Goal: Communication & Community: Answer question/provide support

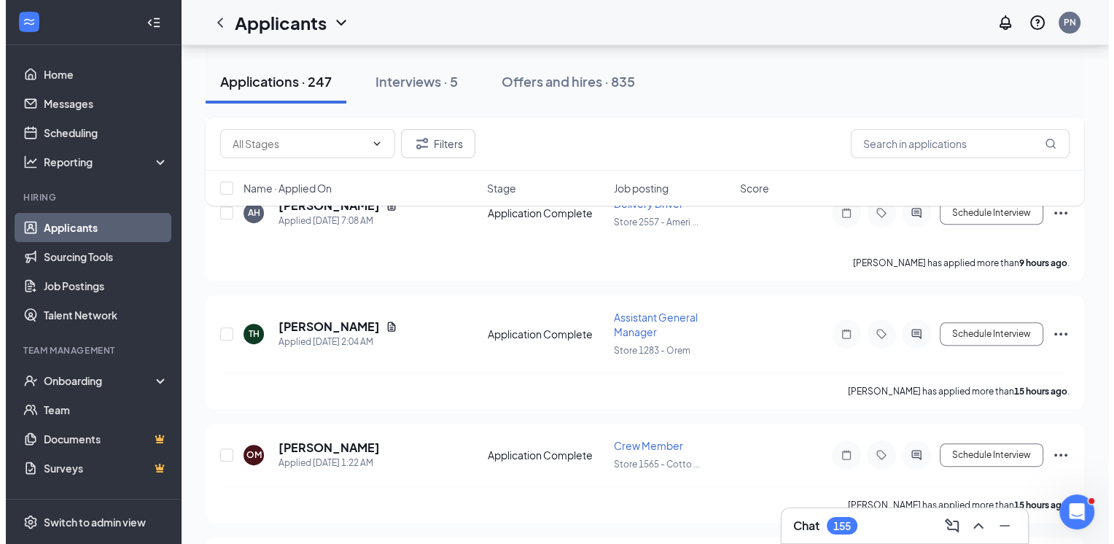
scroll to position [573, 0]
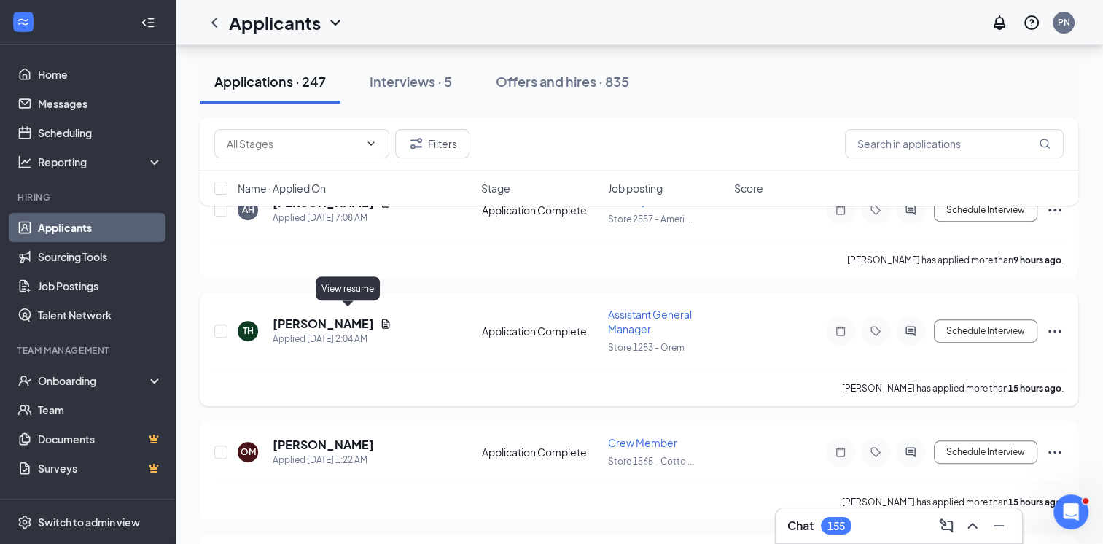
click at [380, 318] on icon "Document" at bounding box center [386, 324] width 12 height 12
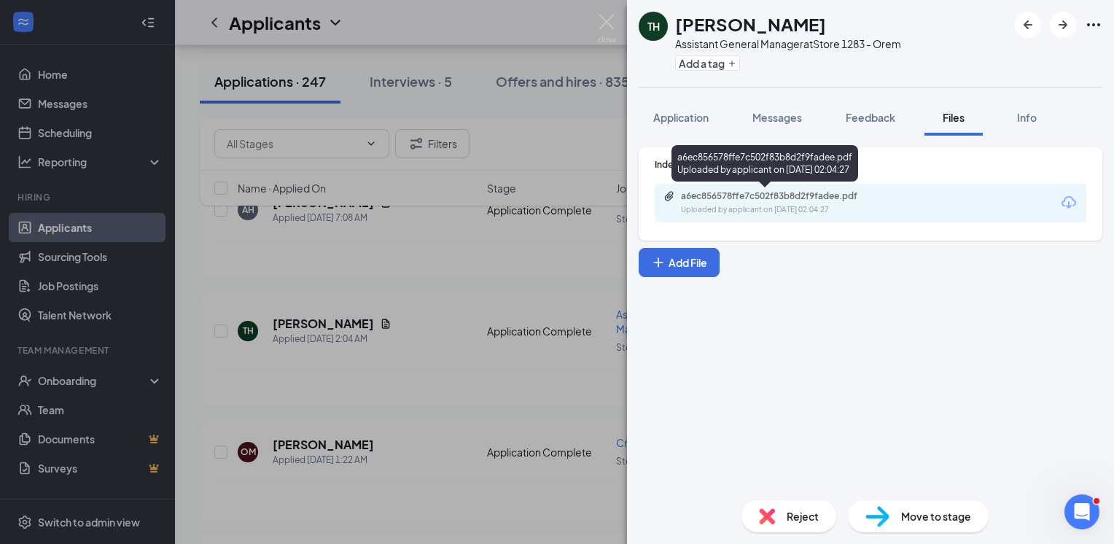
click at [719, 206] on div "Uploaded by applicant on [DATE] 02:04:27" at bounding box center [790, 210] width 219 height 12
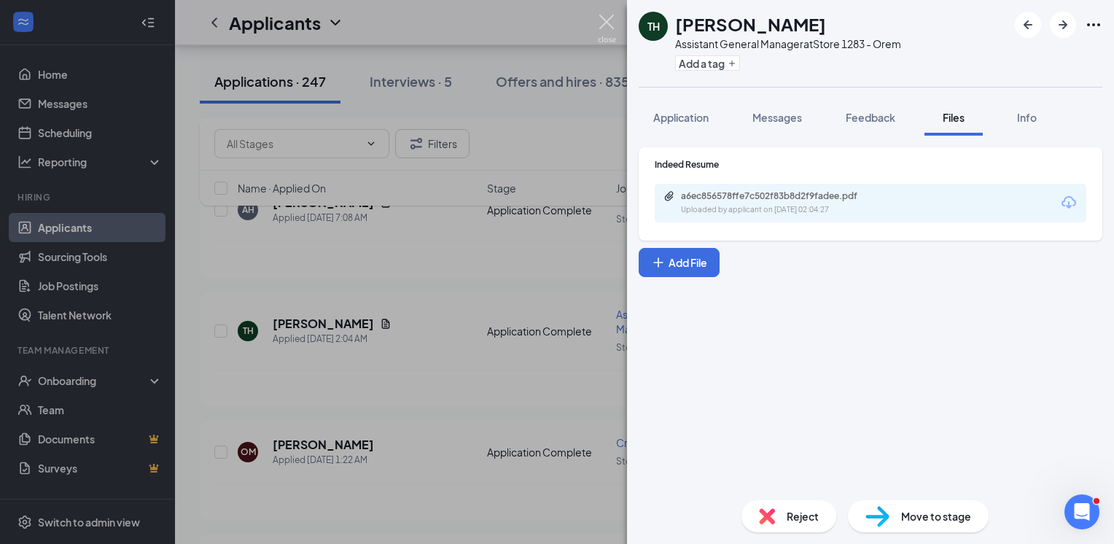
click at [612, 25] on img at bounding box center [607, 29] width 18 height 28
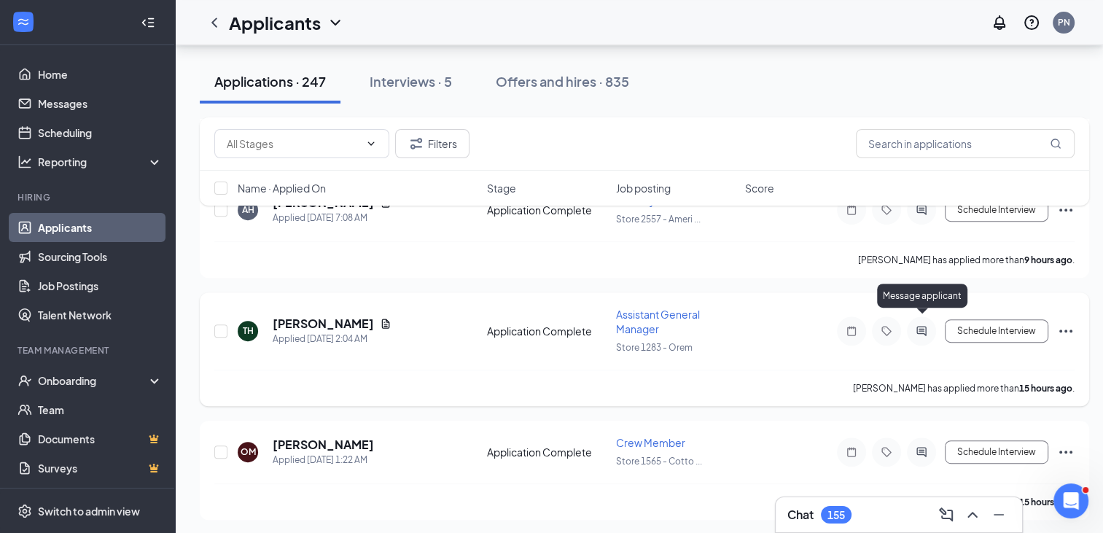
click at [922, 325] on icon "ActiveChat" at bounding box center [921, 331] width 17 height 12
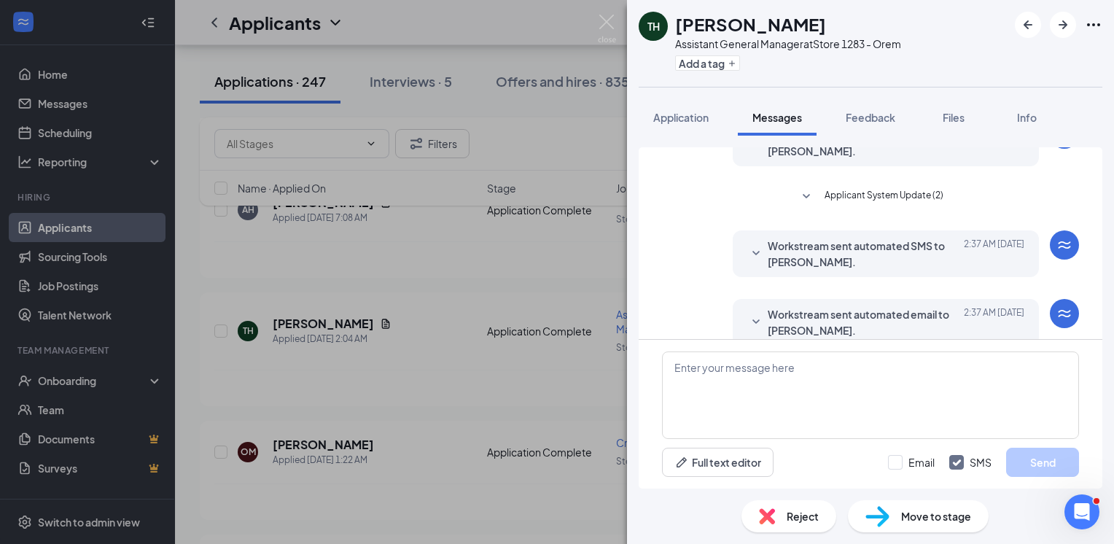
scroll to position [209, 0]
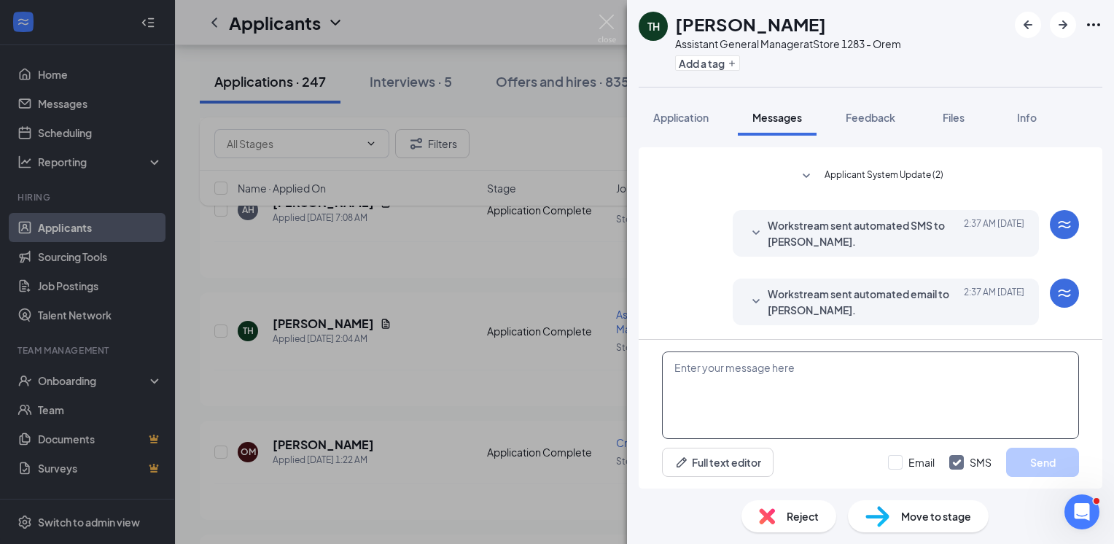
click at [922, 398] on textarea at bounding box center [870, 394] width 417 height 87
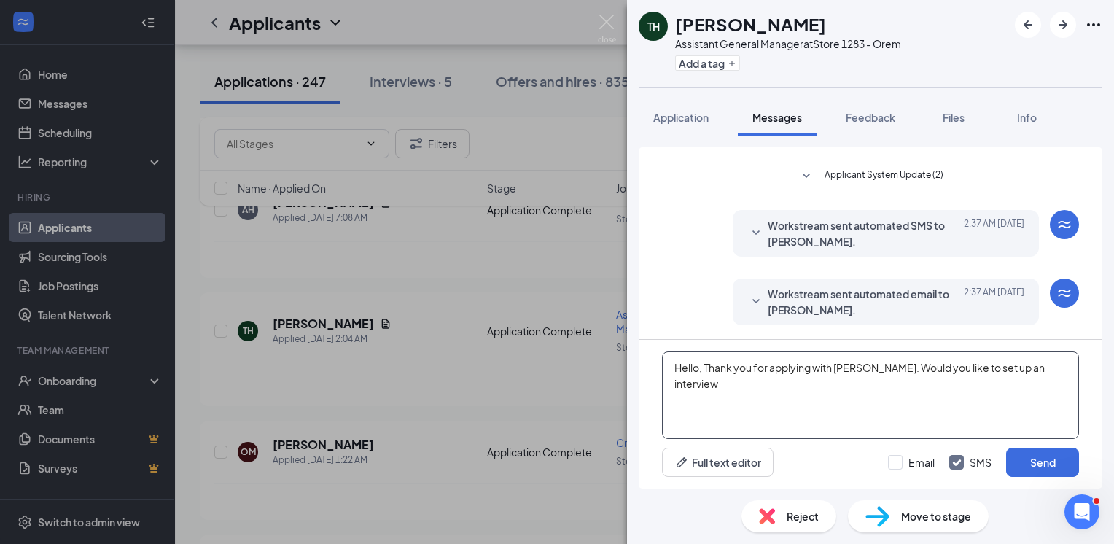
drag, startPoint x: 674, startPoint y: 366, endPoint x: 1076, endPoint y: 366, distance: 402.5
click at [1076, 366] on textarea "Hello, Thank you for applying with [PERSON_NAME]. Would you like to set up an i…" at bounding box center [870, 394] width 417 height 87
click at [699, 385] on textarea "Hello, Thank you for applying with [PERSON_NAME]. Would you like to set up an i…" at bounding box center [870, 394] width 417 height 87
type textarea "Hello, Thank you for applying with [PERSON_NAME]. Would you like to set up an i…"
click at [1044, 461] on button "Send" at bounding box center [1042, 462] width 73 height 29
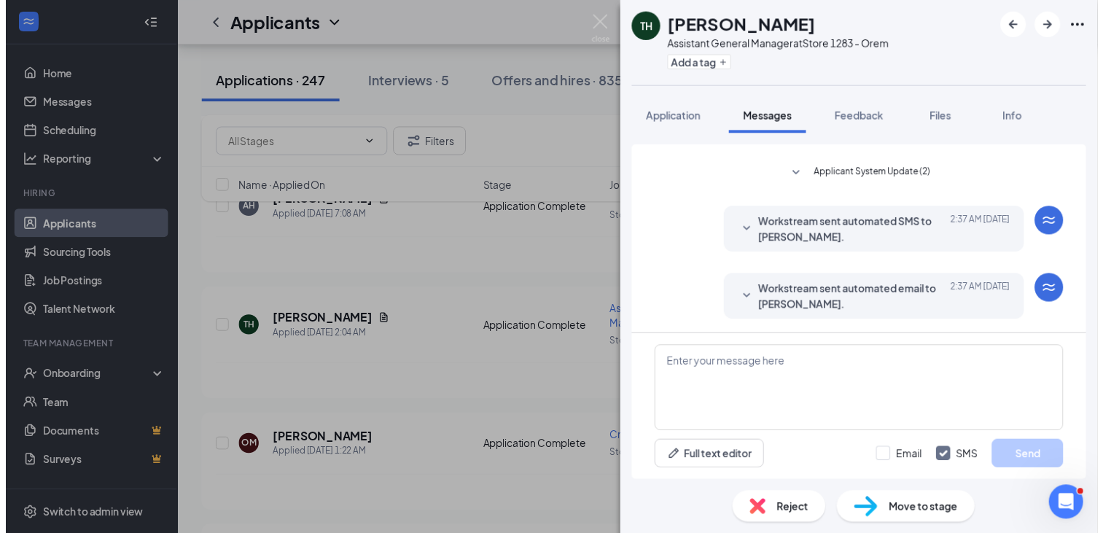
scroll to position [303, 0]
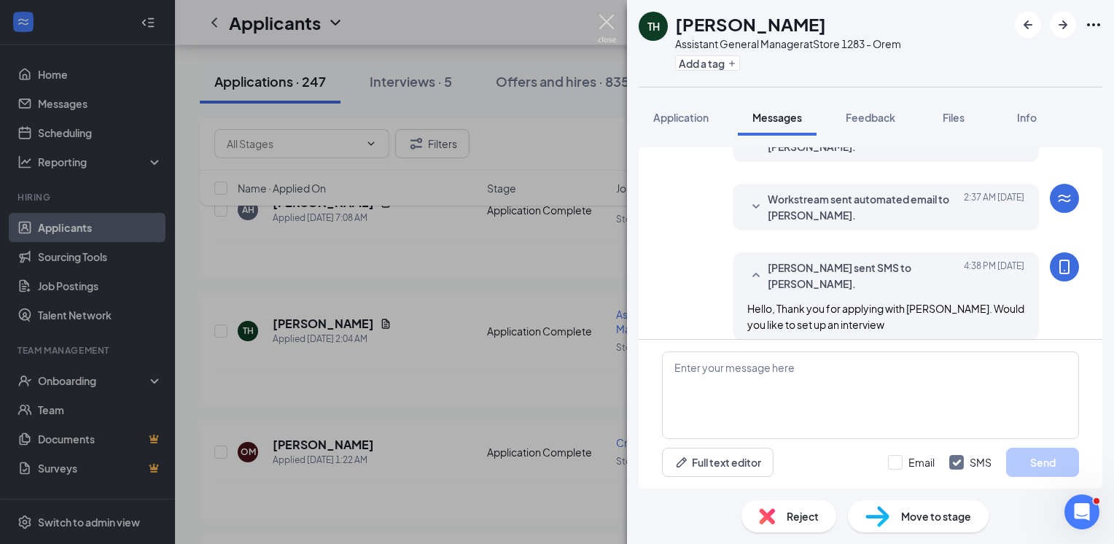
click at [612, 30] on img at bounding box center [607, 29] width 18 height 28
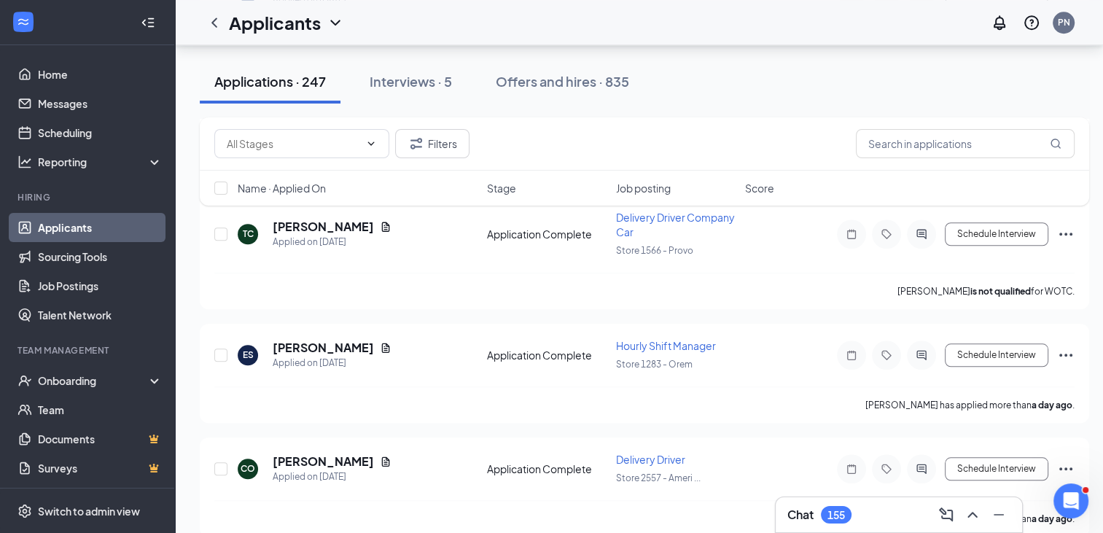
scroll to position [1290, 0]
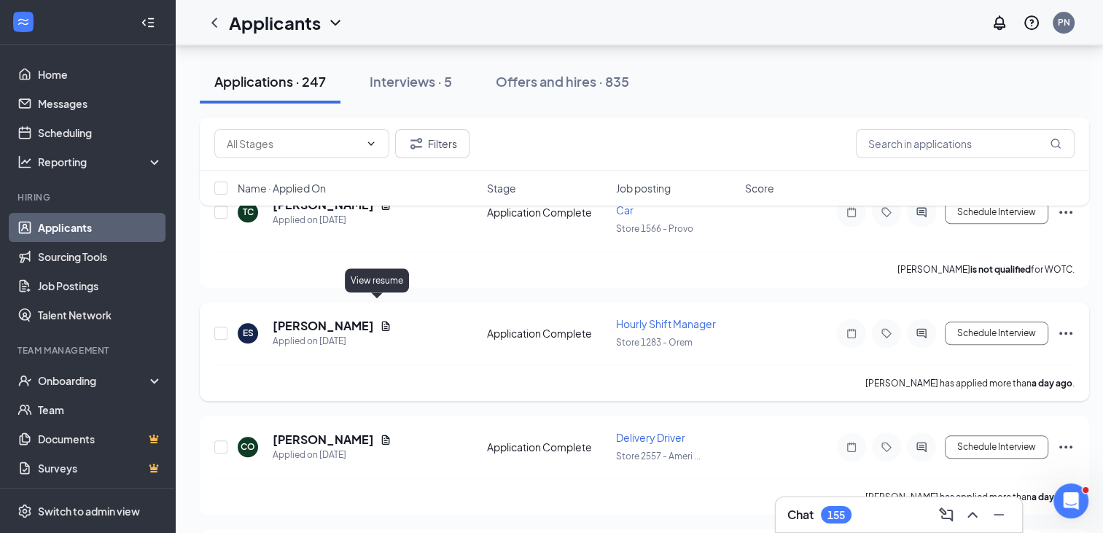
click at [380, 320] on icon "Document" at bounding box center [386, 326] width 12 height 12
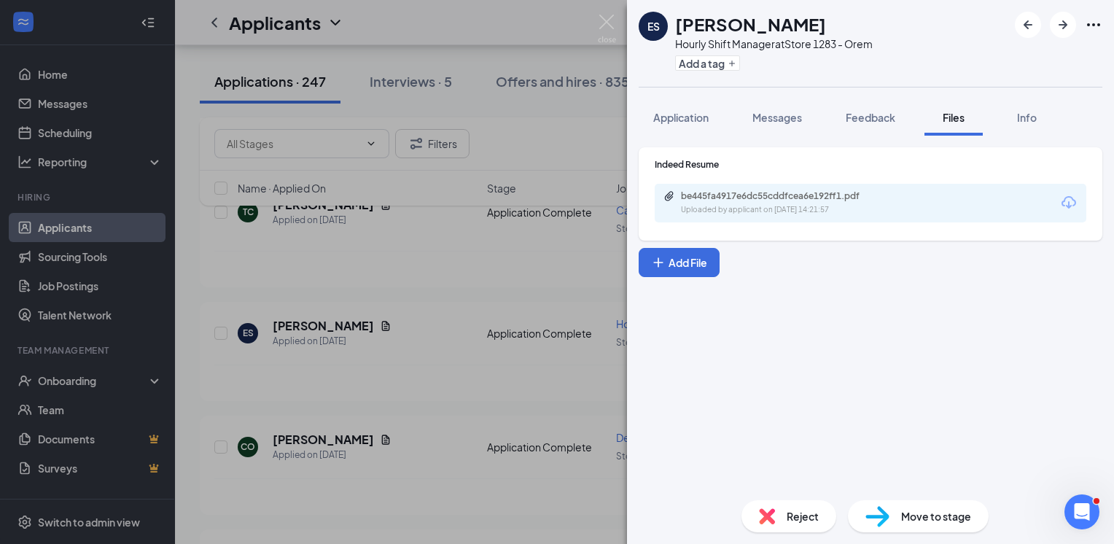
click at [739, 191] on div "be445fa4917e6dc55cddfcea6e192ff1.pdf" at bounding box center [783, 196] width 204 height 12
click at [604, 22] on img at bounding box center [607, 29] width 18 height 28
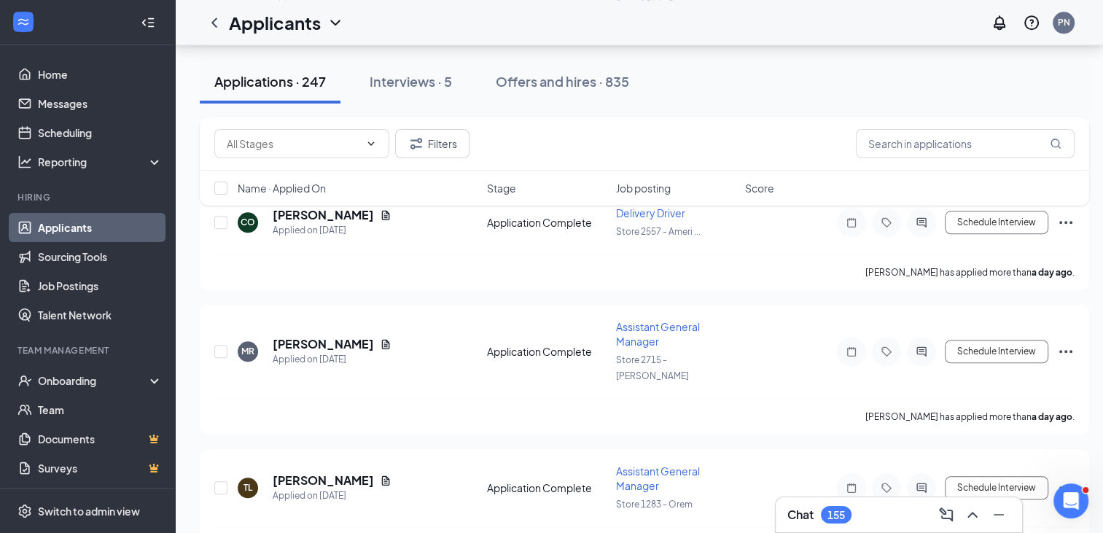
scroll to position [1533, 0]
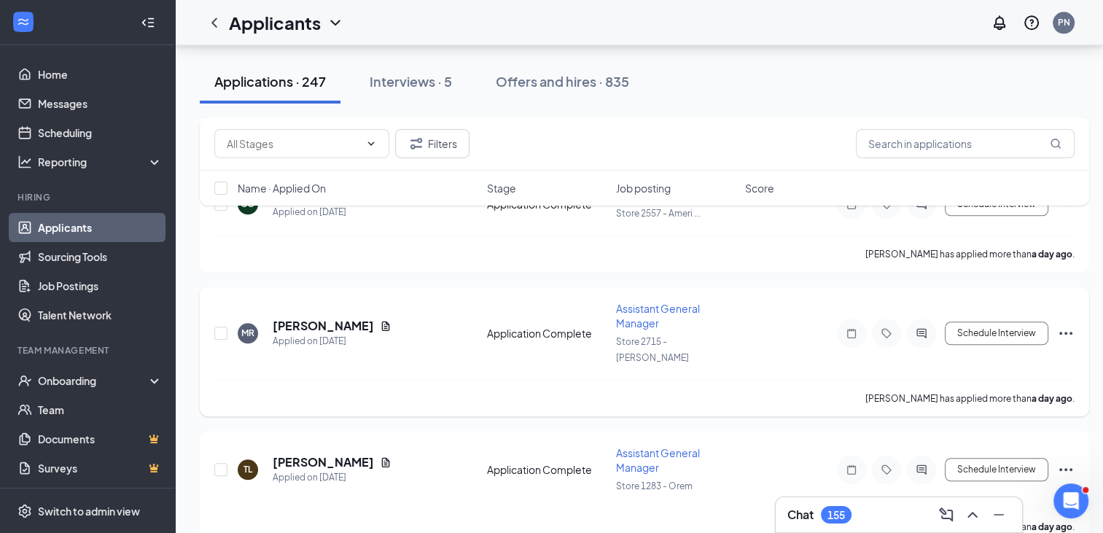
click at [360, 318] on div "[PERSON_NAME]" at bounding box center [332, 326] width 119 height 16
click at [380, 320] on icon "Document" at bounding box center [386, 326] width 12 height 12
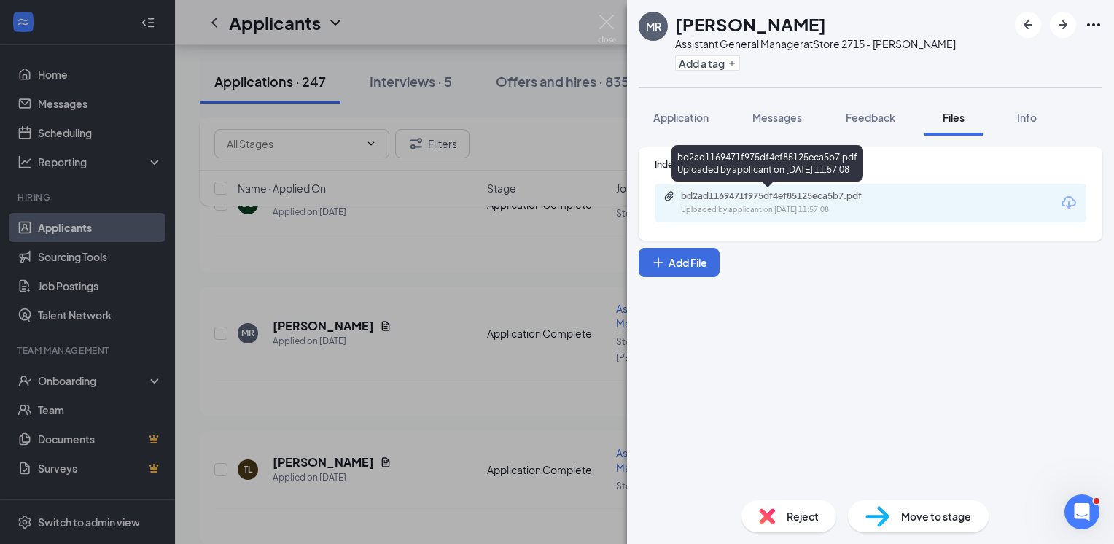
click at [777, 208] on div "Uploaded by applicant on [DATE] 11:57:08" at bounding box center [790, 210] width 219 height 12
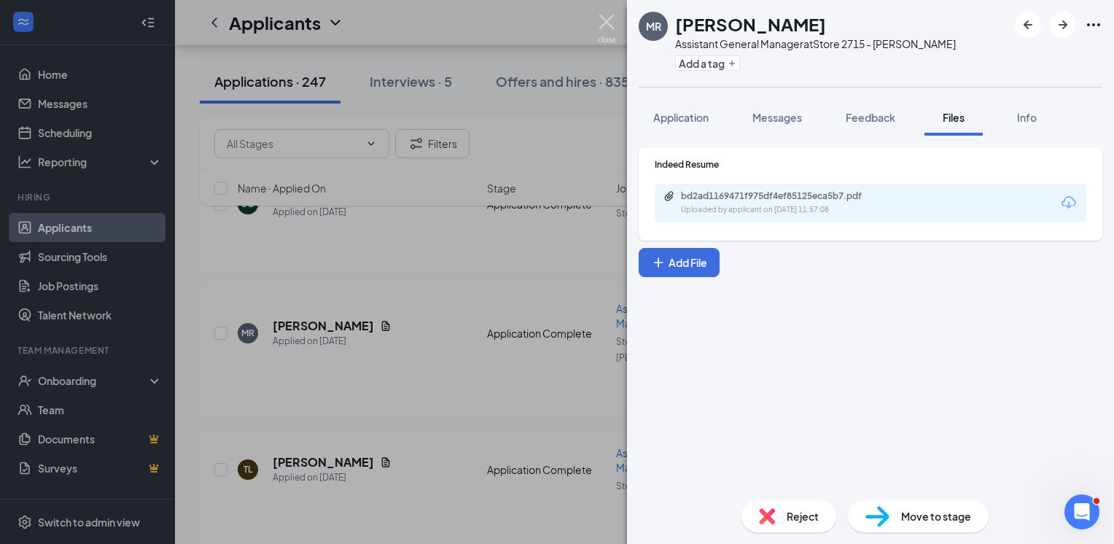
click at [604, 22] on img at bounding box center [607, 29] width 18 height 28
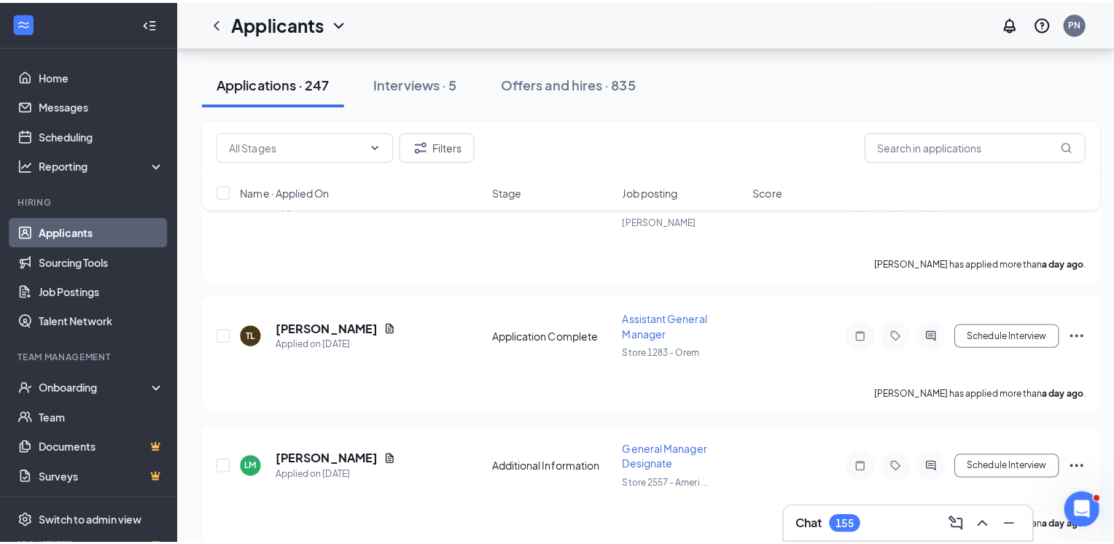
scroll to position [1740, 0]
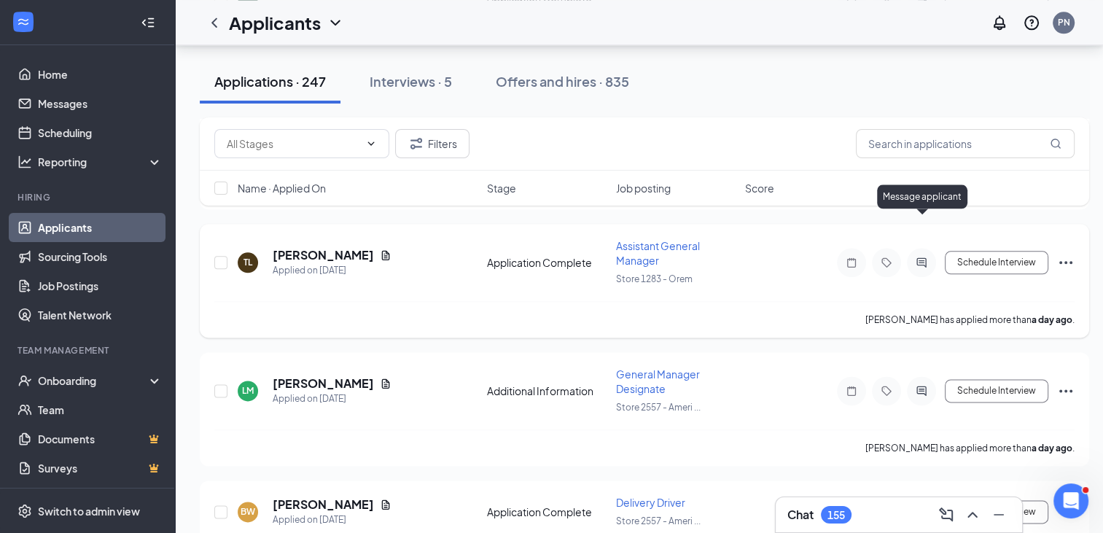
click at [921, 257] on icon "ActiveChat" at bounding box center [920, 261] width 9 height 9
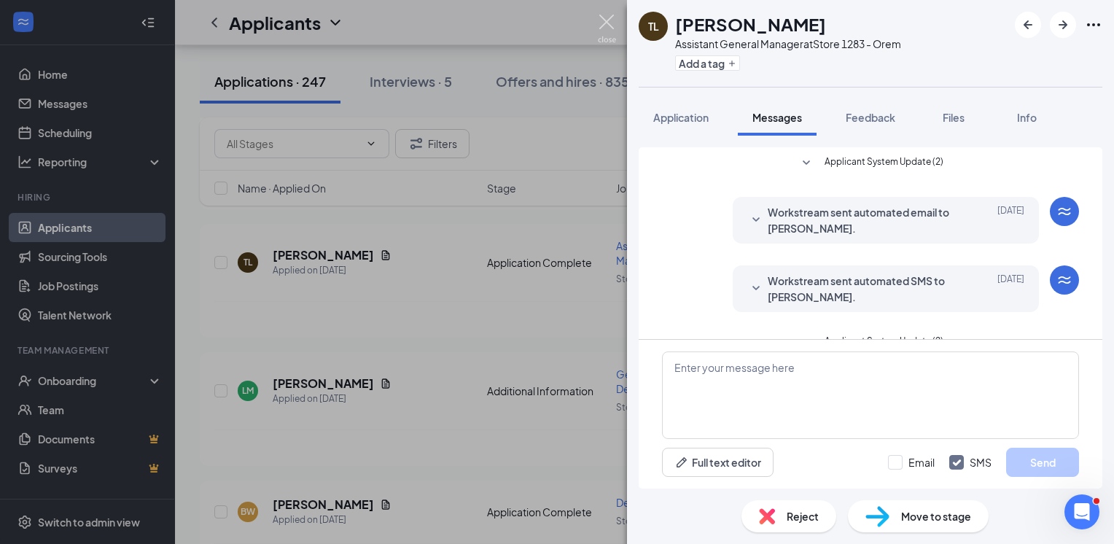
click at [607, 26] on img at bounding box center [607, 29] width 18 height 28
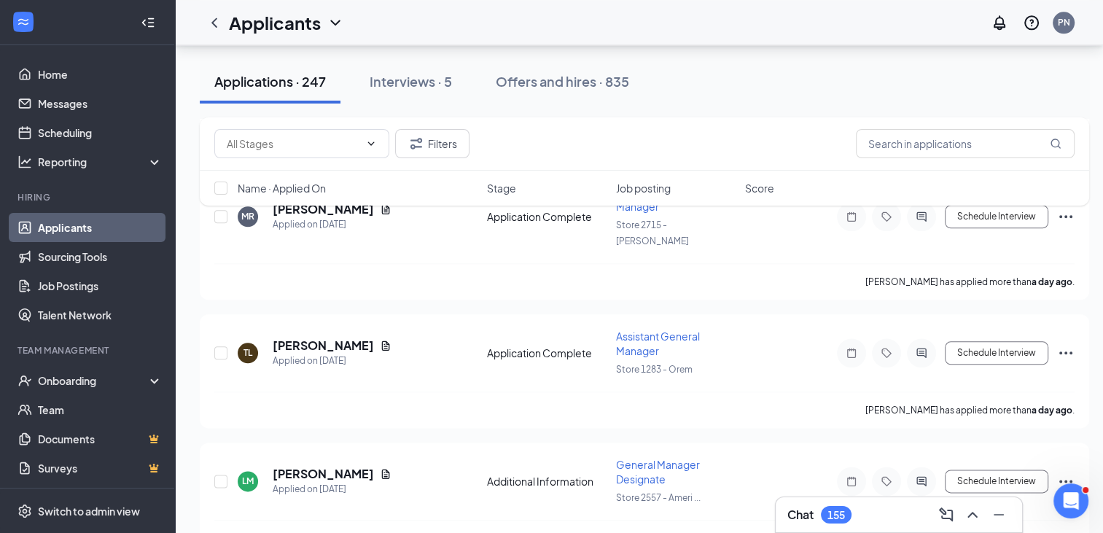
scroll to position [1643, 0]
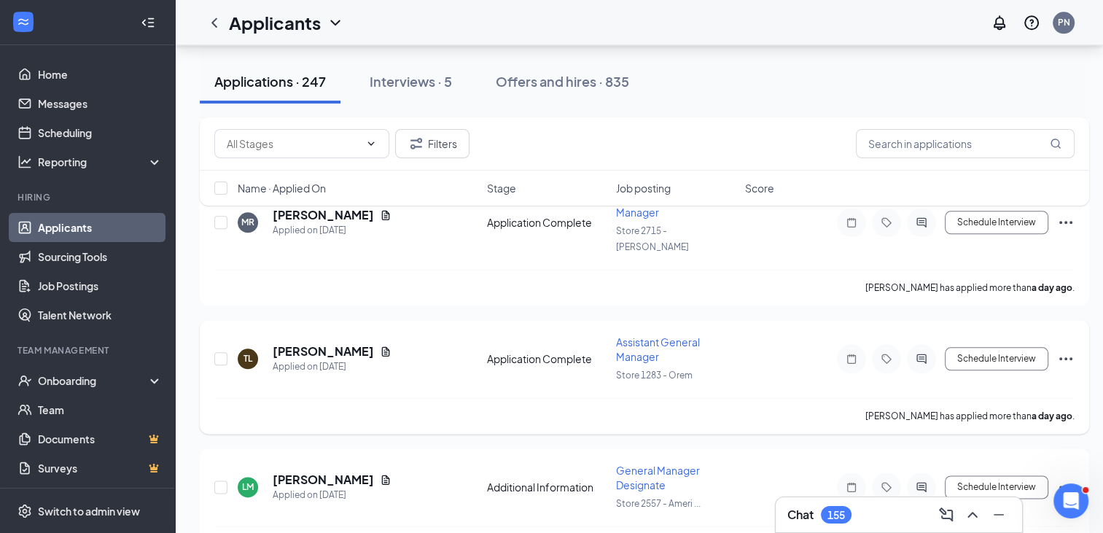
click at [1073, 350] on icon "Ellipses" at bounding box center [1065, 358] width 17 height 17
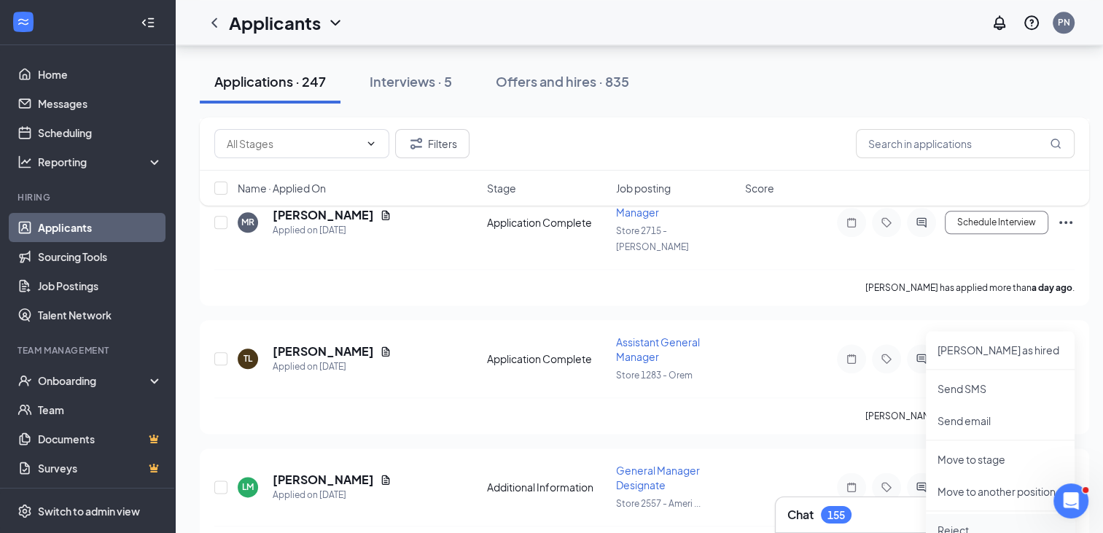
click at [967, 530] on p "Reject" at bounding box center [1000, 530] width 125 height 15
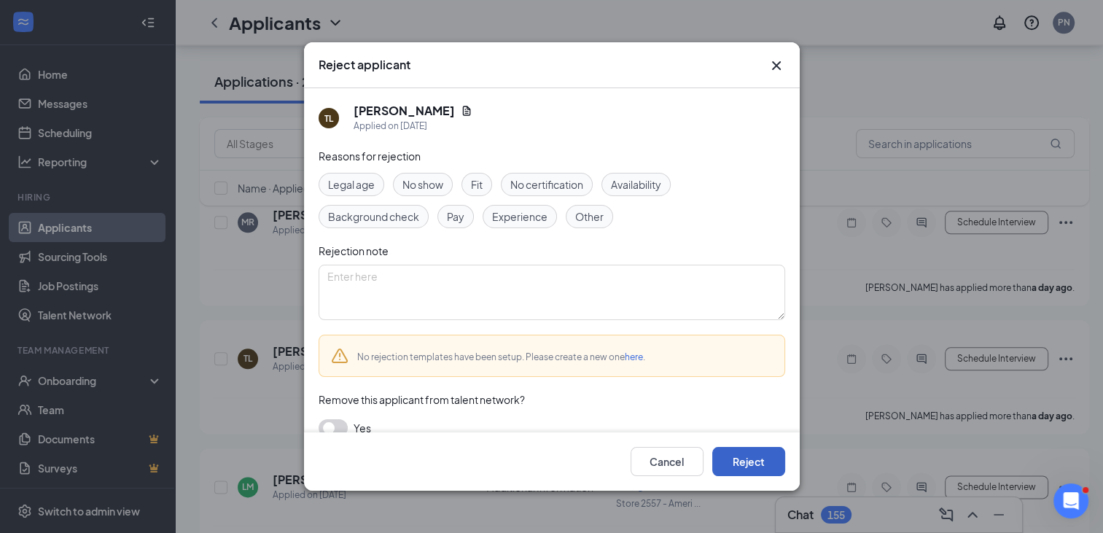
click at [766, 462] on button "Reject" at bounding box center [748, 461] width 73 height 29
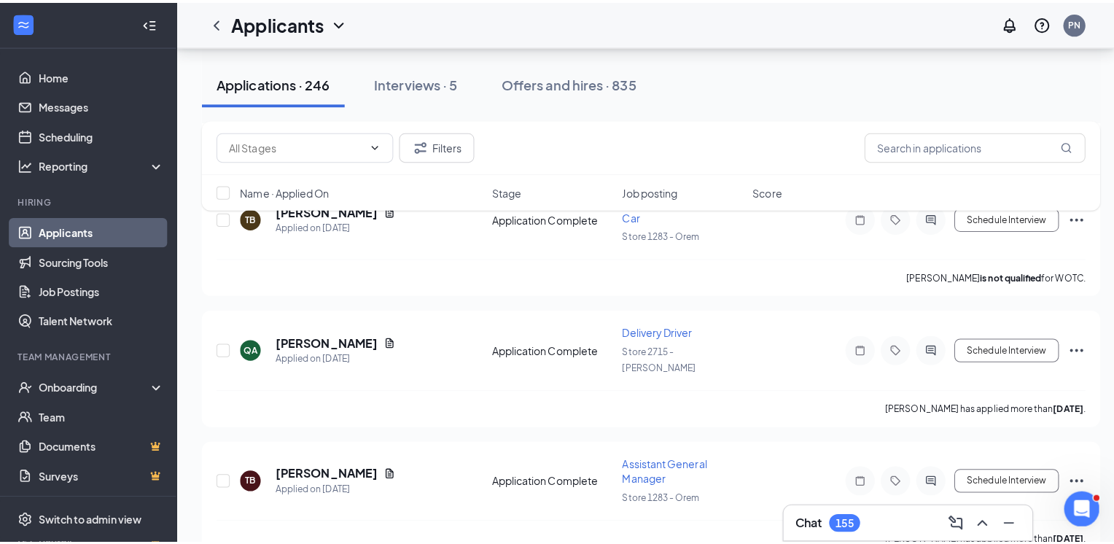
scroll to position [2391, 0]
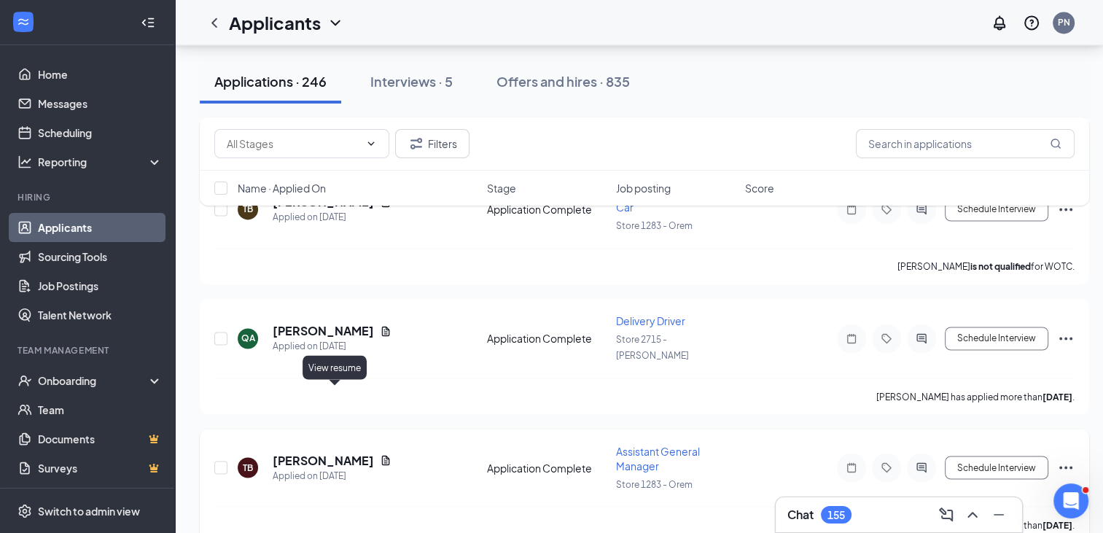
click at [380, 454] on icon "Document" at bounding box center [386, 460] width 12 height 12
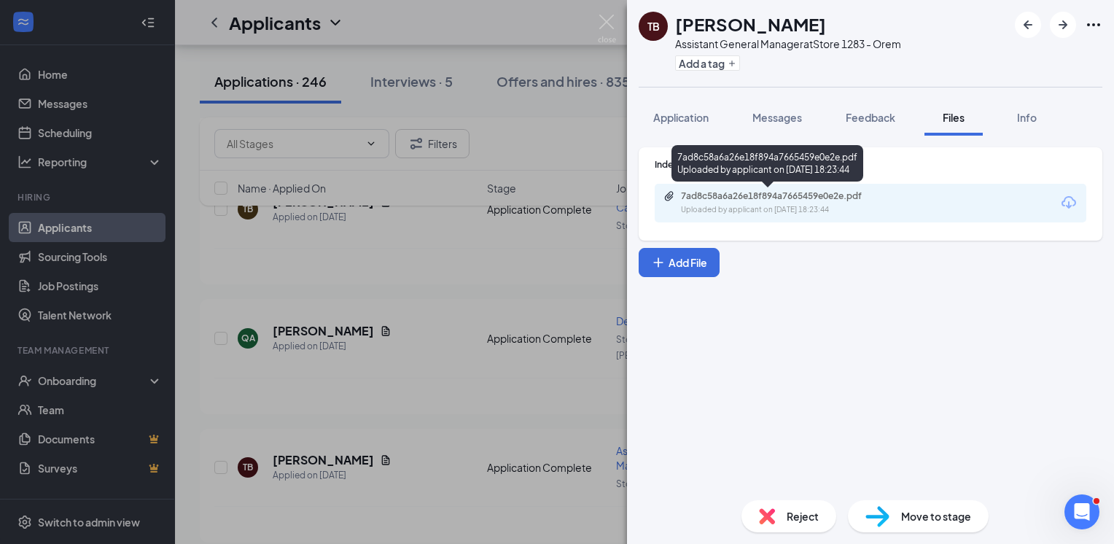
click at [764, 200] on div "7ad8c58a6a26e18f894a7665459e0e2e.pdf" at bounding box center [783, 196] width 204 height 12
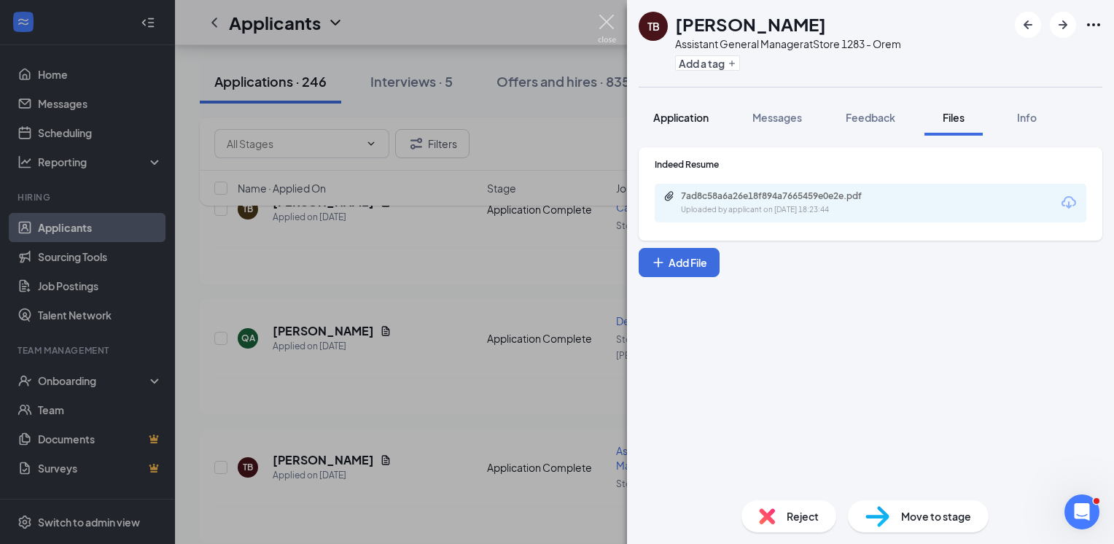
click at [607, 28] on img at bounding box center [607, 29] width 18 height 28
click at [610, 26] on div "Applicants PN" at bounding box center [644, 22] width 939 height 45
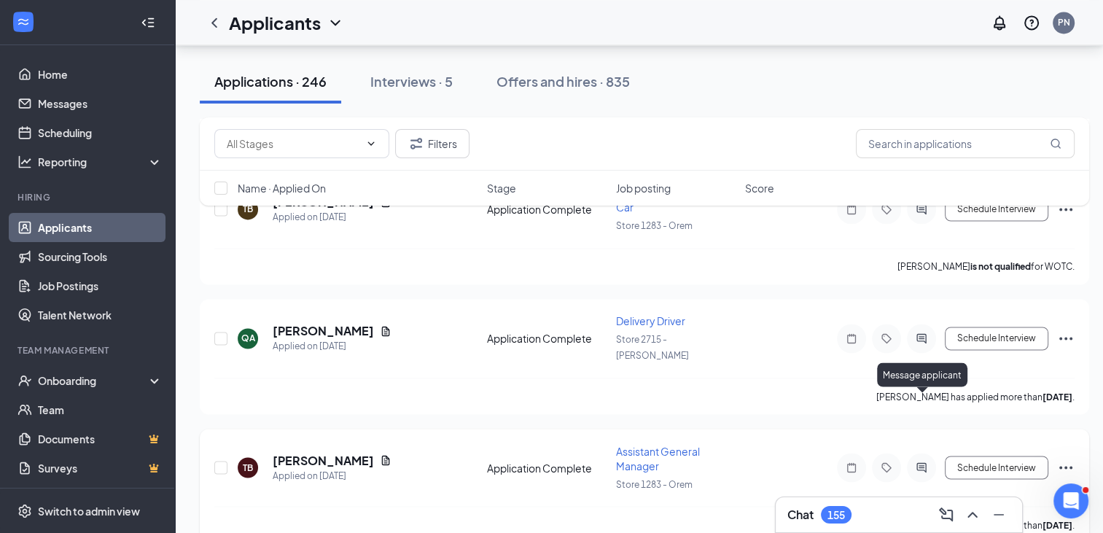
click at [919, 453] on div at bounding box center [921, 467] width 29 height 29
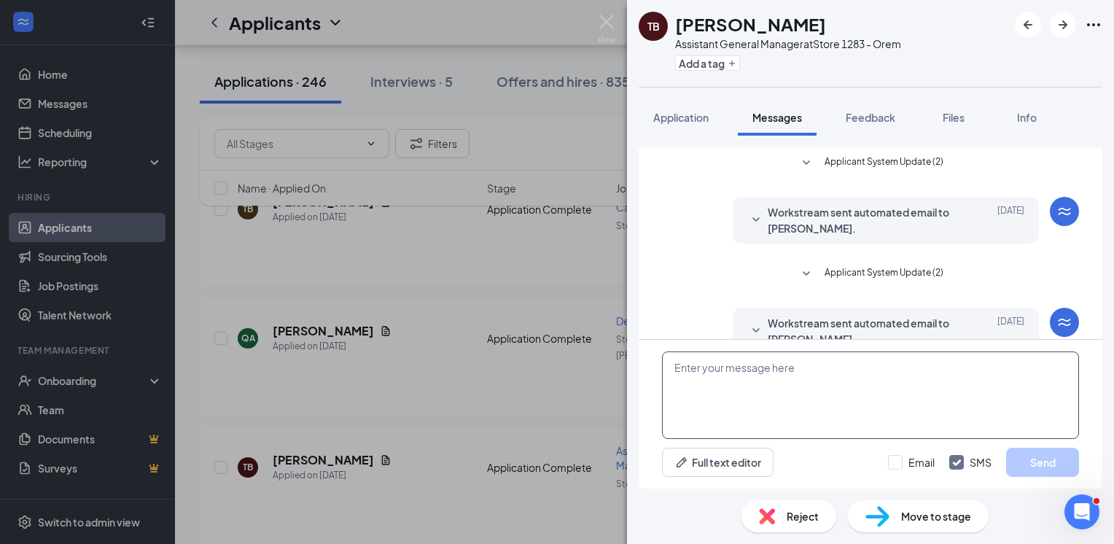
scroll to position [98, 0]
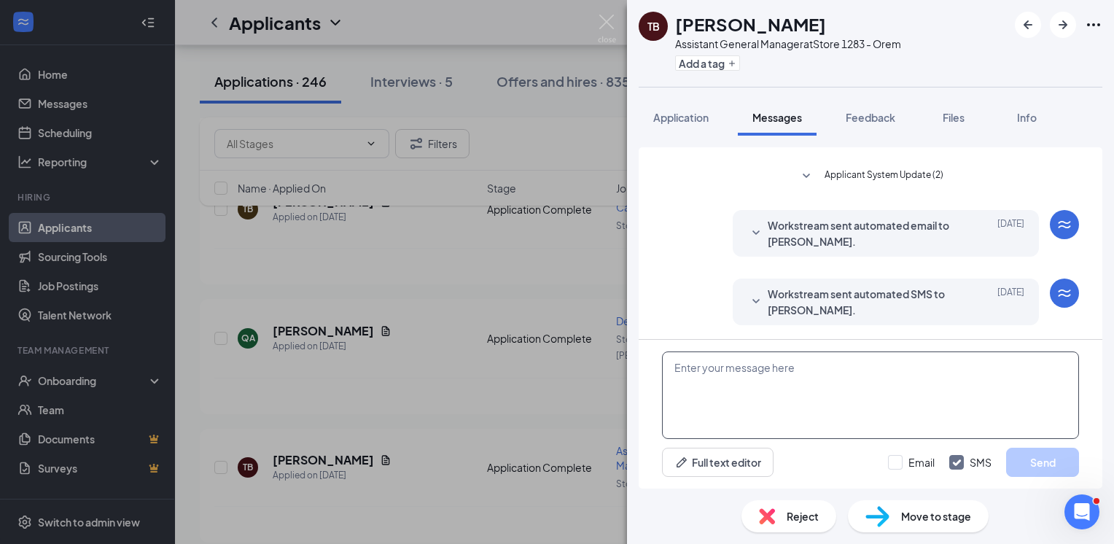
click at [794, 378] on textarea at bounding box center [870, 394] width 417 height 87
paste textarea "Hello, Thank you for applying with [PERSON_NAME]. Would you like to set up an i…"
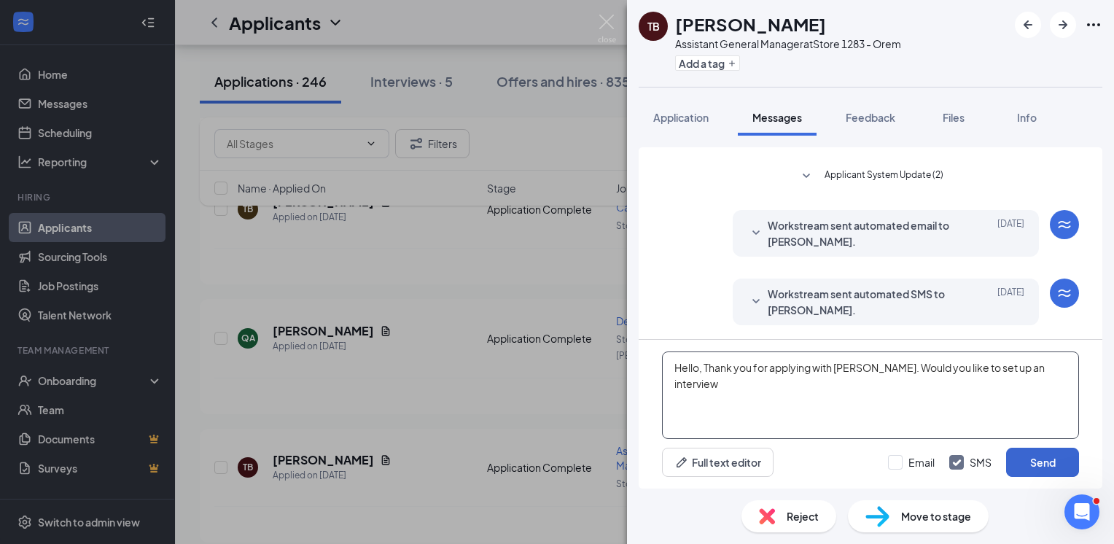
type textarea "Hello, Thank you for applying with [PERSON_NAME]. Would you like to set up an i…"
click at [1035, 468] on button "Send" at bounding box center [1042, 462] width 73 height 29
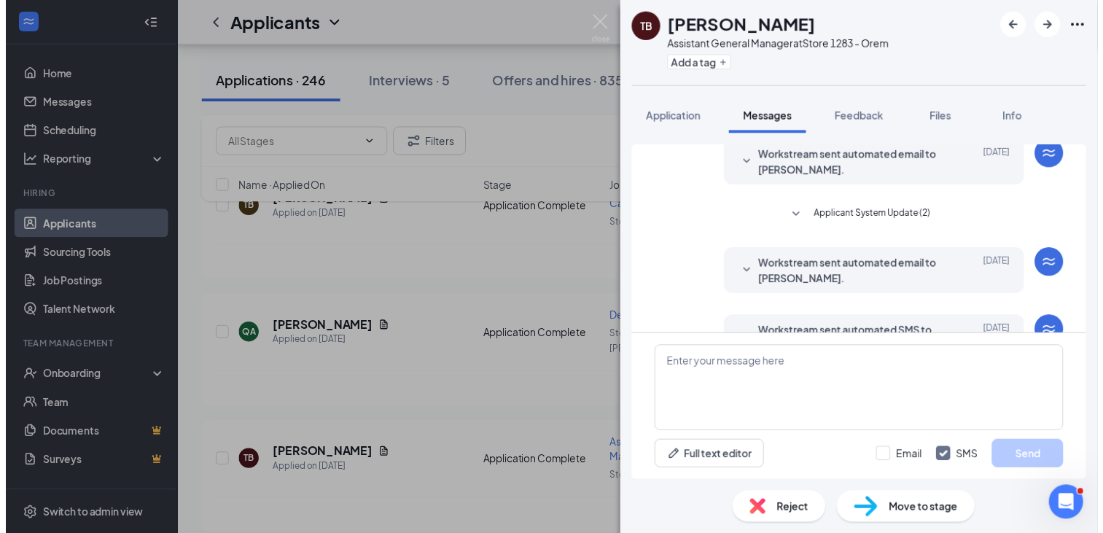
scroll to position [45, 0]
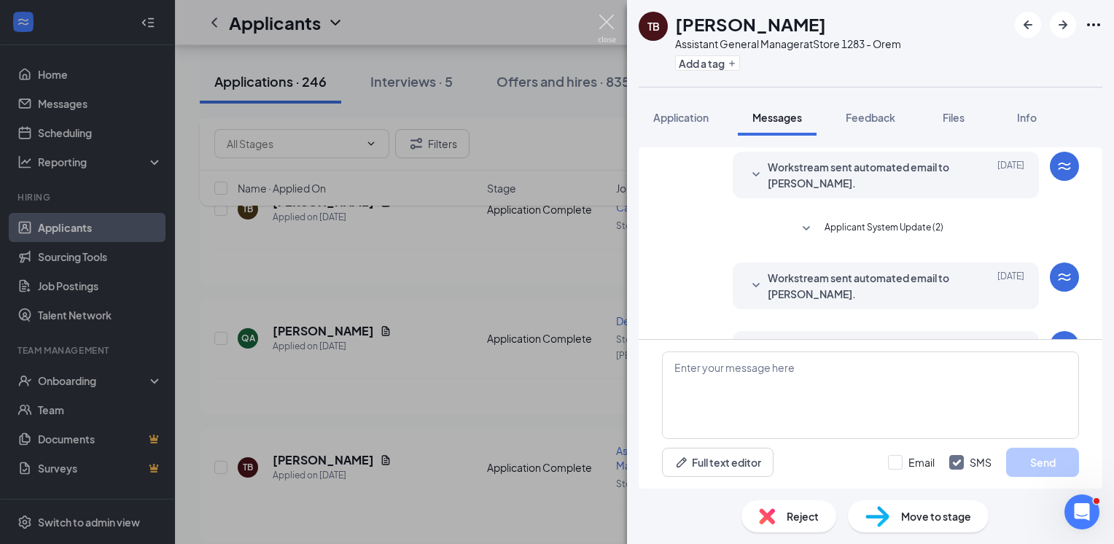
click at [607, 25] on img at bounding box center [607, 29] width 18 height 28
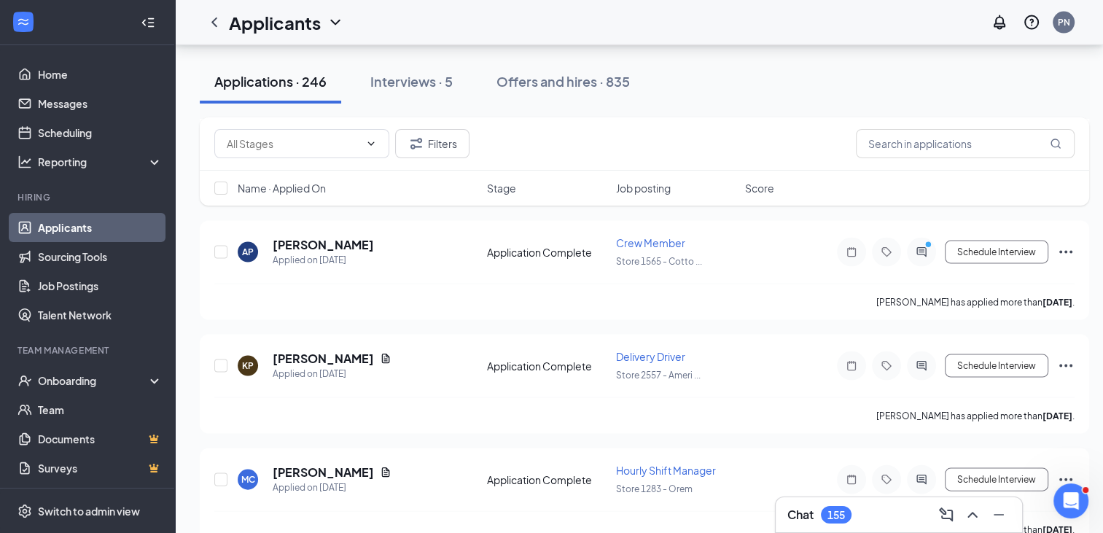
scroll to position [3077, 0]
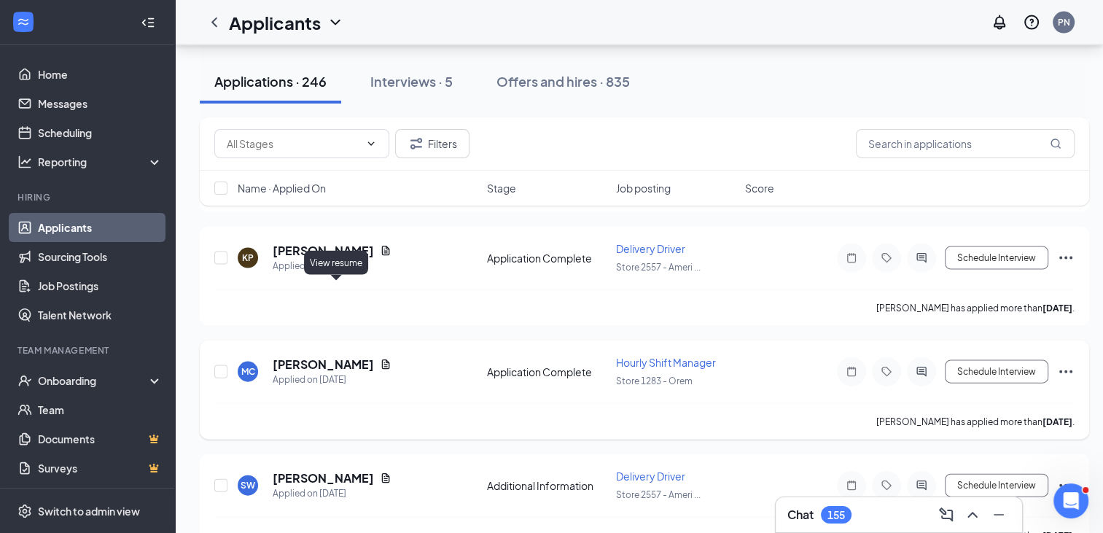
click at [380, 359] on icon "Document" at bounding box center [386, 365] width 12 height 12
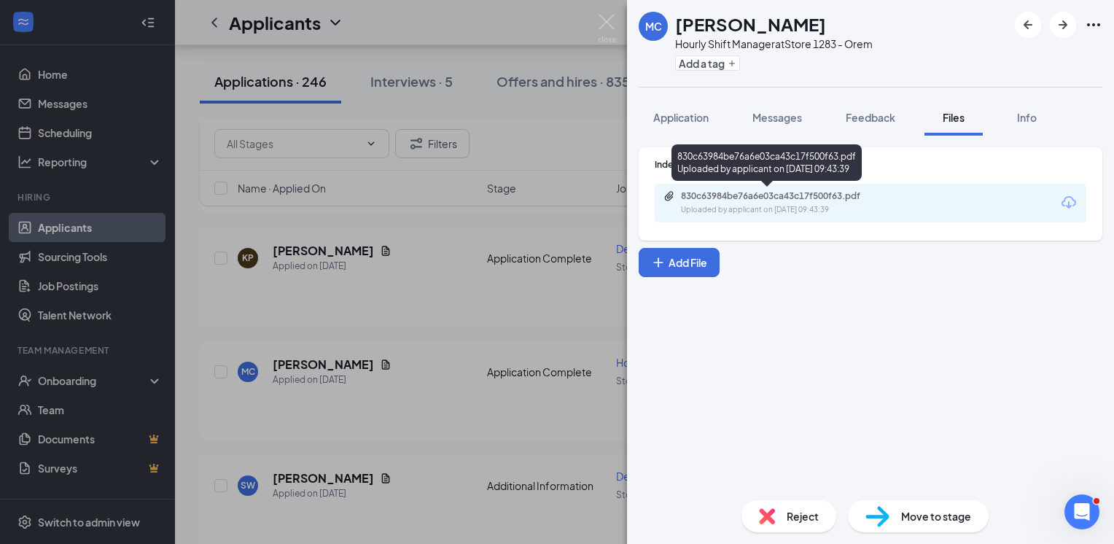
click at [799, 209] on div "Uploaded by applicant on [DATE] 09:43:39" at bounding box center [790, 210] width 219 height 12
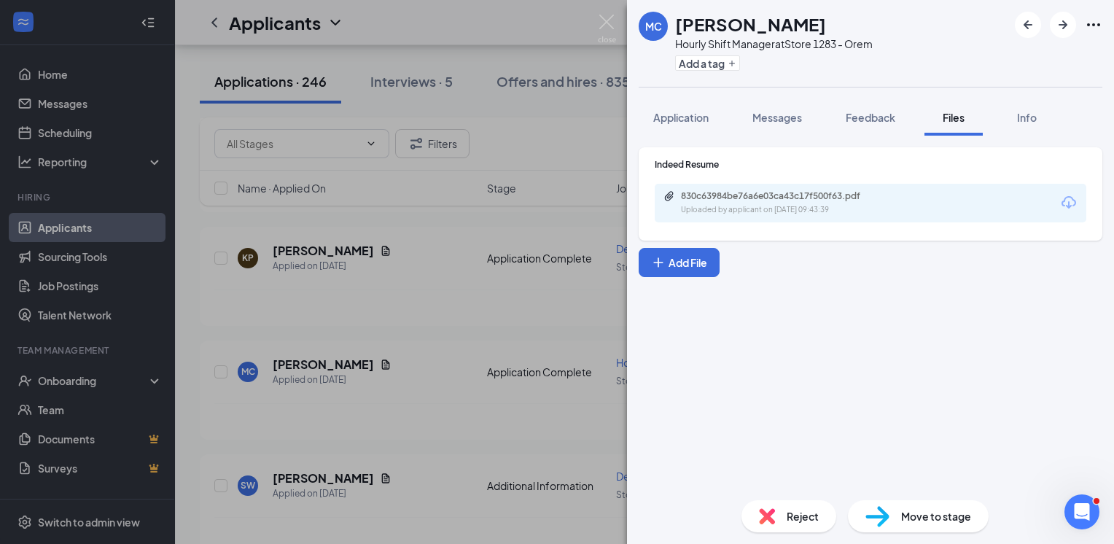
click at [615, 31] on img at bounding box center [607, 29] width 18 height 28
click at [601, 31] on div "Applicants PN" at bounding box center [644, 22] width 939 height 45
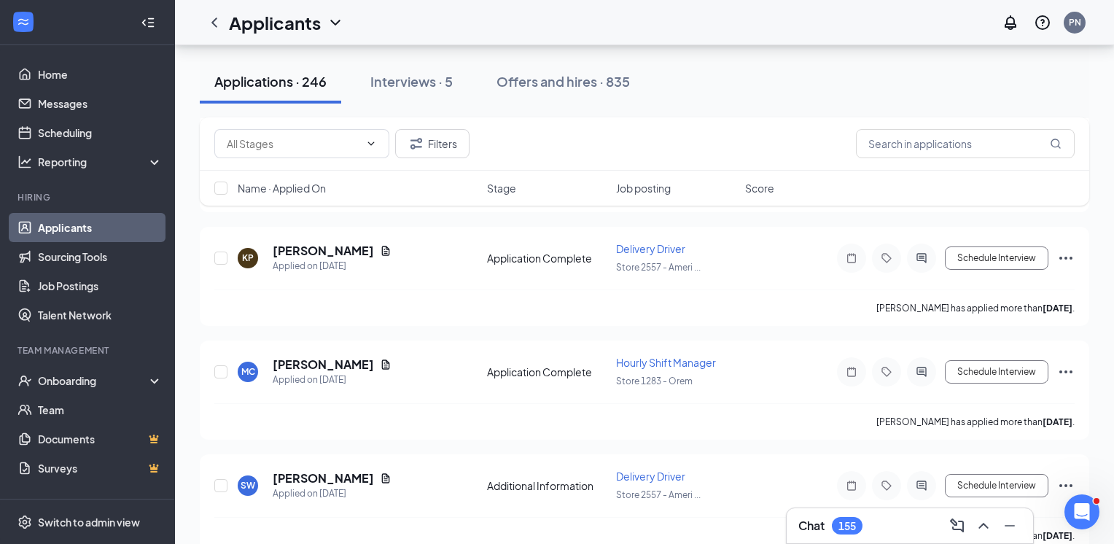
click at [607, 31] on div "Applicants PN" at bounding box center [644, 22] width 939 height 45
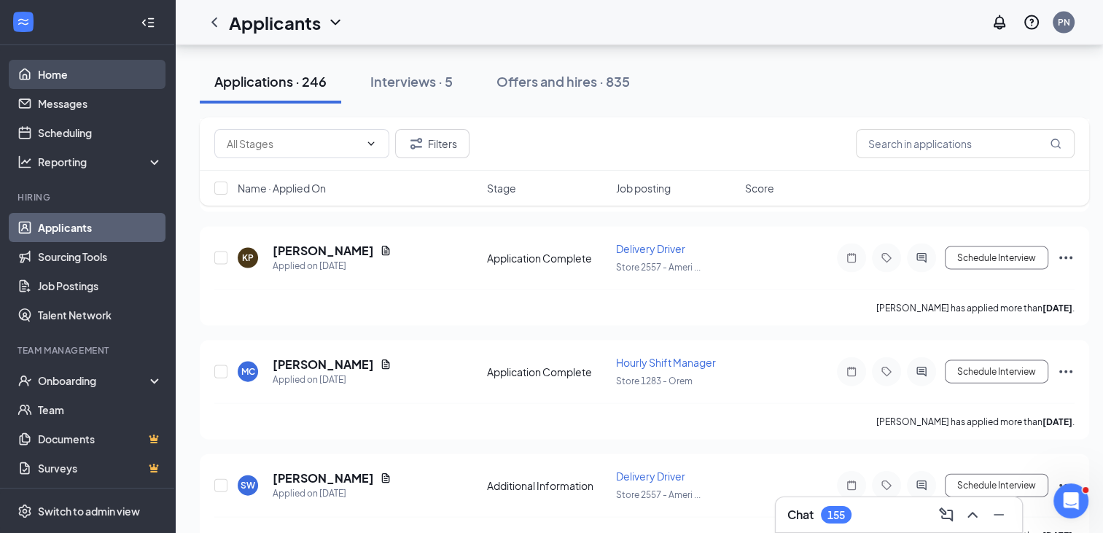
click at [71, 79] on link "Home" at bounding box center [100, 74] width 125 height 29
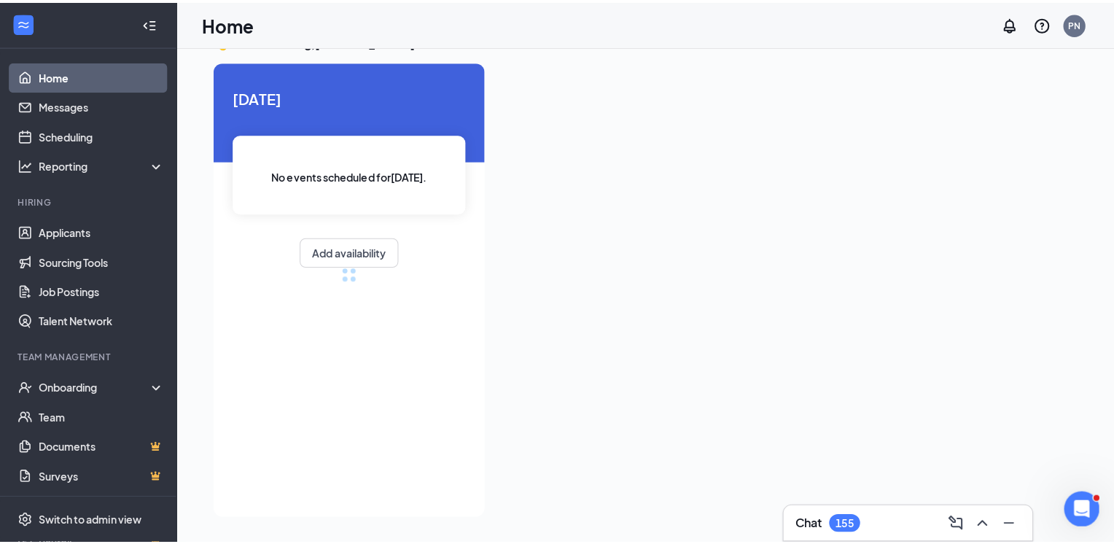
scroll to position [31, 0]
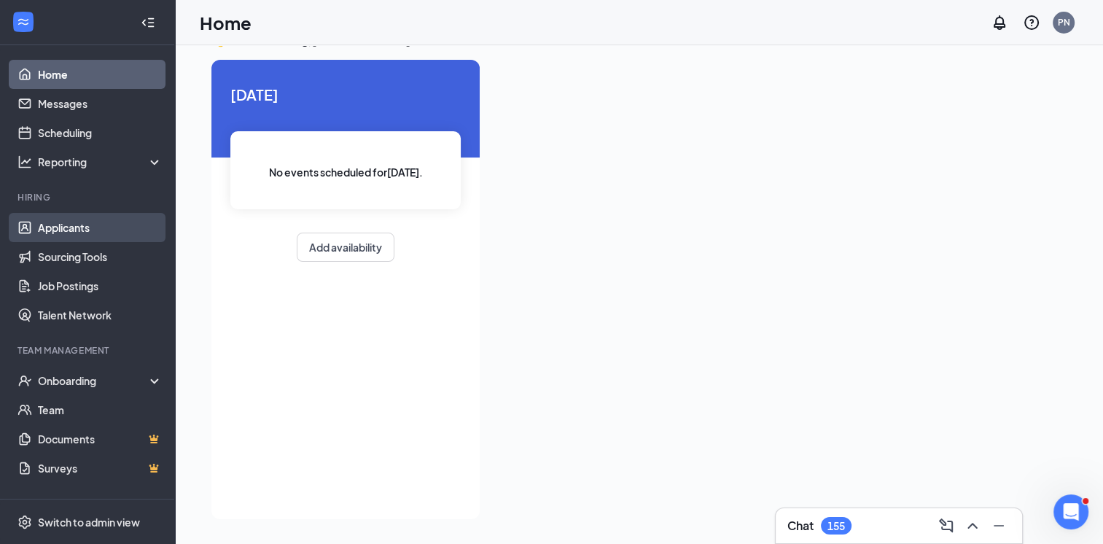
click at [104, 223] on link "Applicants" at bounding box center [100, 227] width 125 height 29
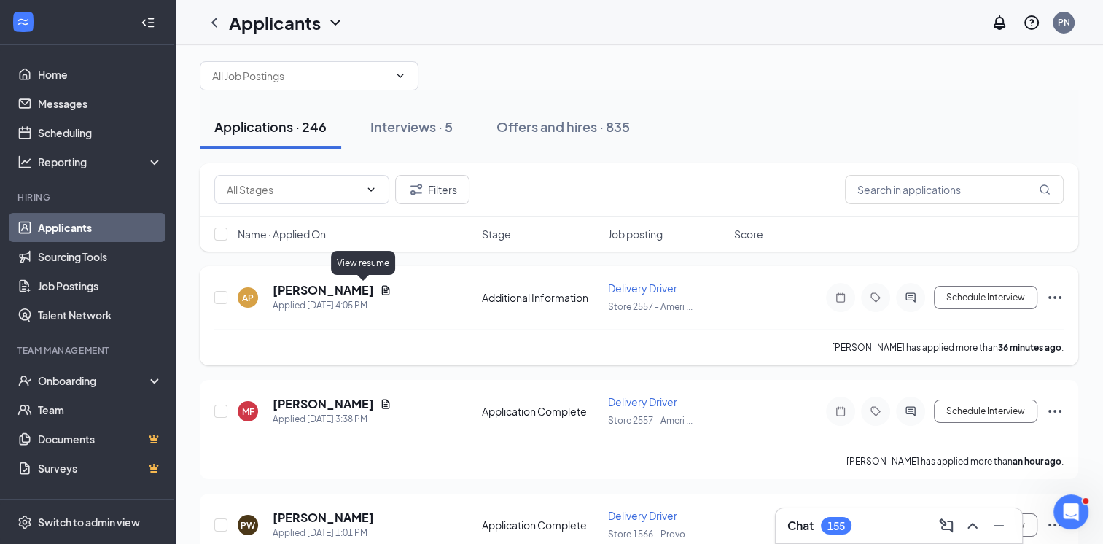
click at [380, 287] on icon "Document" at bounding box center [386, 290] width 12 height 12
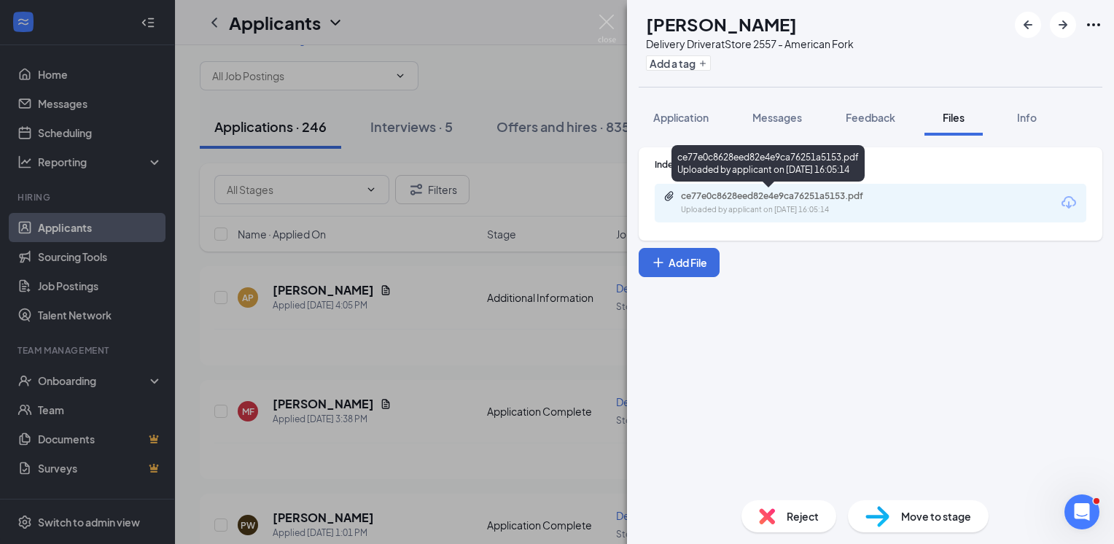
click at [817, 195] on div "ce77e0c8628eed82e4e9ca76251a5153.pdf" at bounding box center [783, 196] width 204 height 12
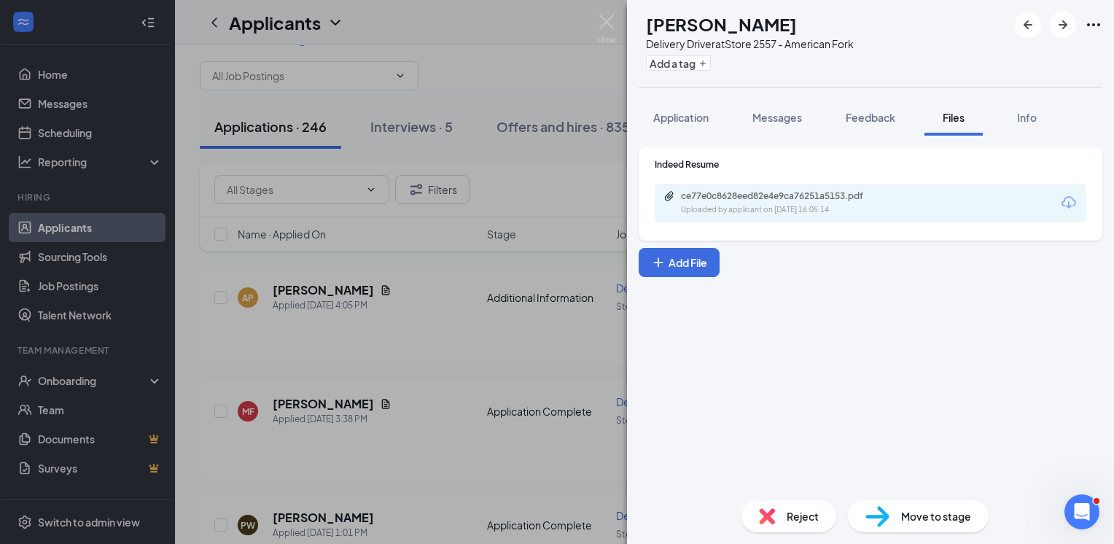
click at [615, 19] on img at bounding box center [607, 29] width 18 height 28
click at [602, 23] on img at bounding box center [607, 29] width 18 height 28
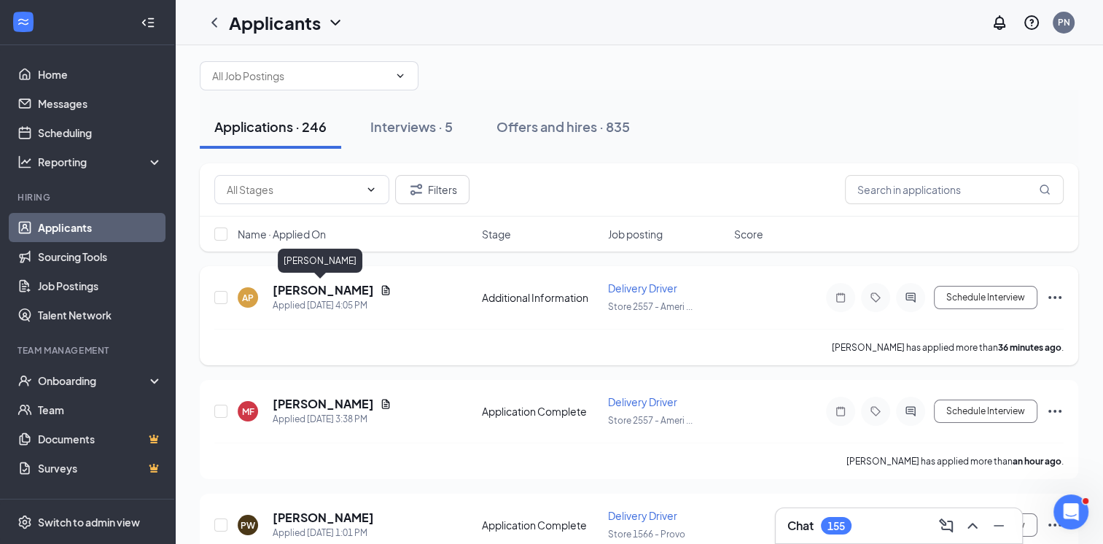
click at [332, 288] on h5 "[PERSON_NAME]" at bounding box center [323, 290] width 101 height 16
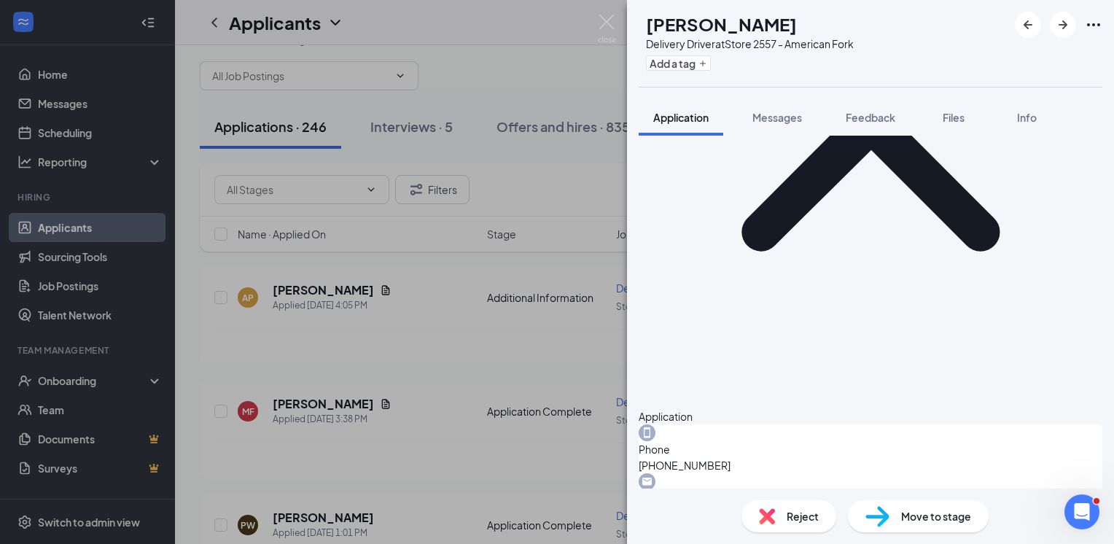
scroll to position [203, 0]
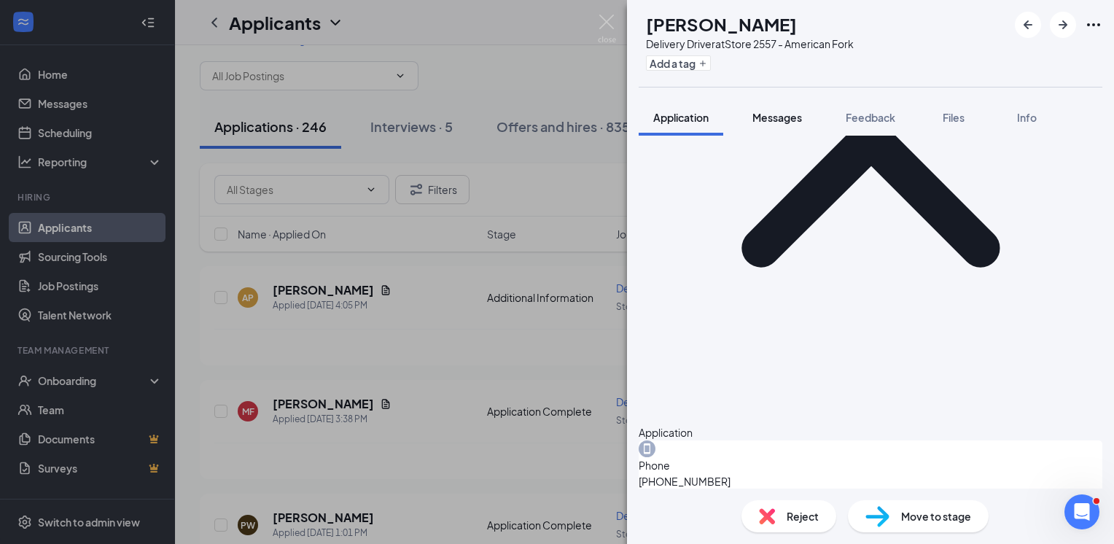
click at [778, 116] on span "Messages" at bounding box center [777, 117] width 50 height 13
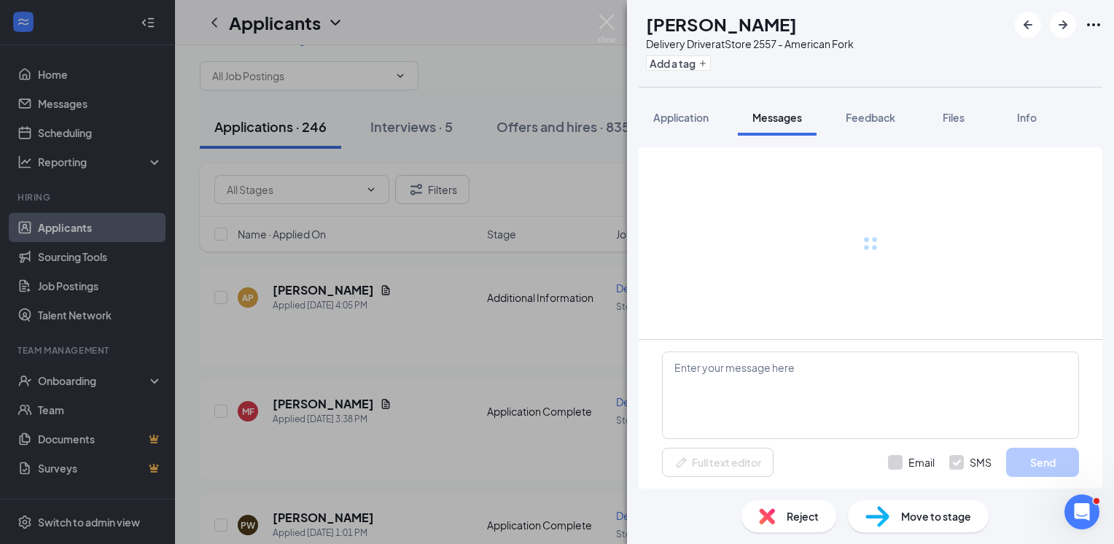
click at [778, 116] on span "Messages" at bounding box center [777, 117] width 50 height 13
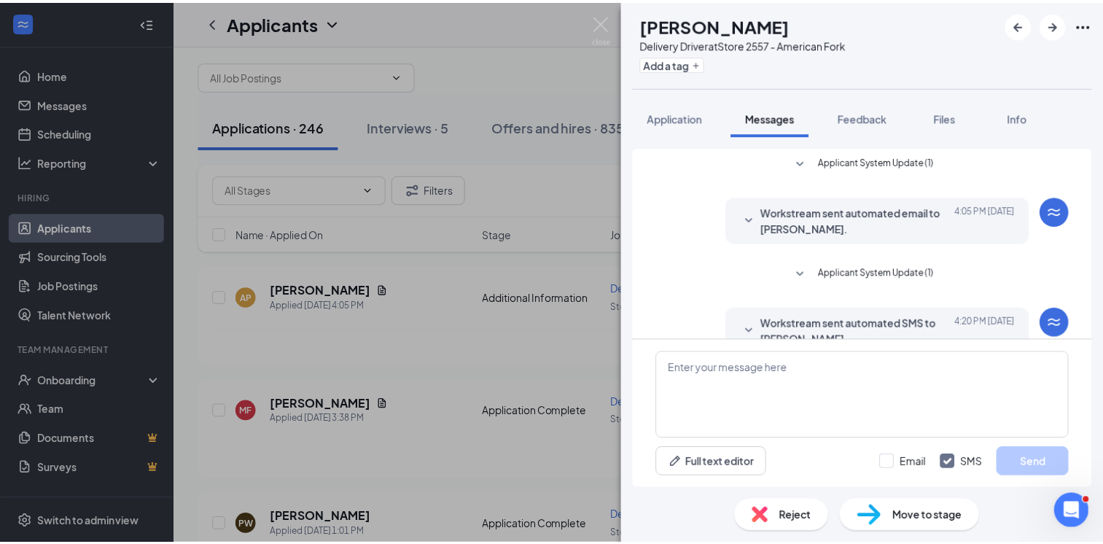
scroll to position [29, 0]
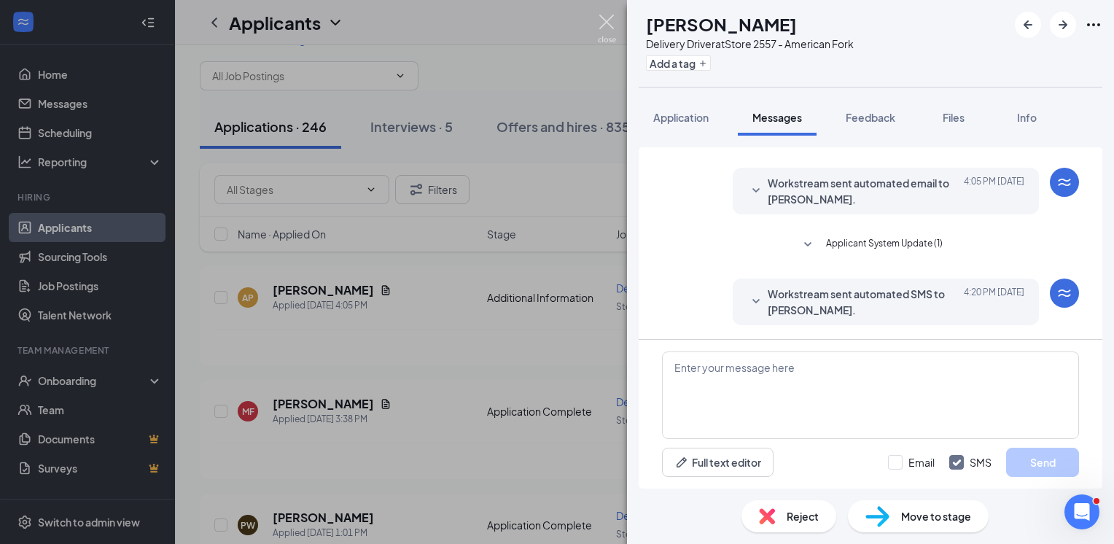
click at [609, 23] on img at bounding box center [607, 29] width 18 height 28
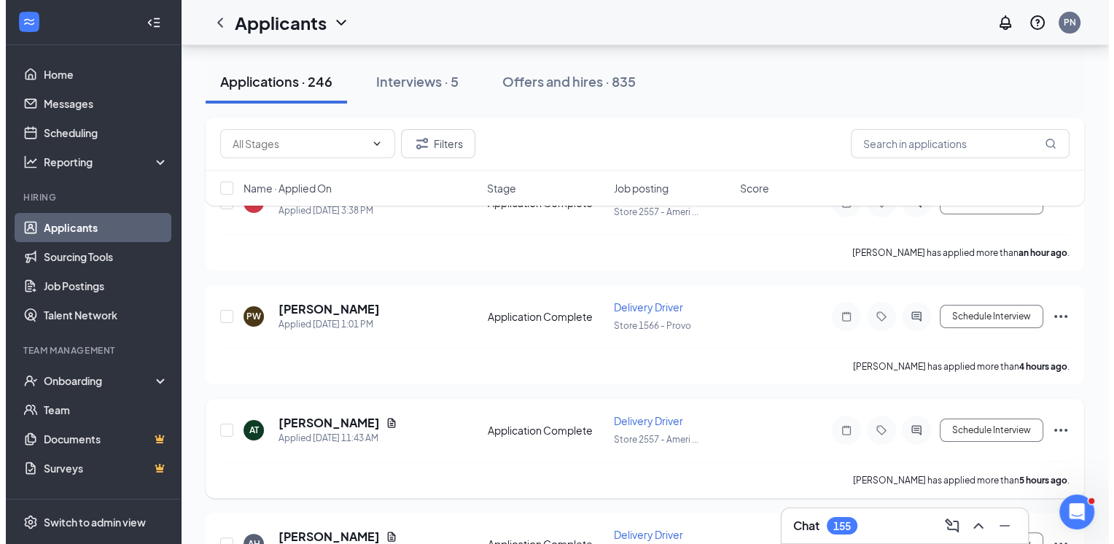
scroll to position [264, 0]
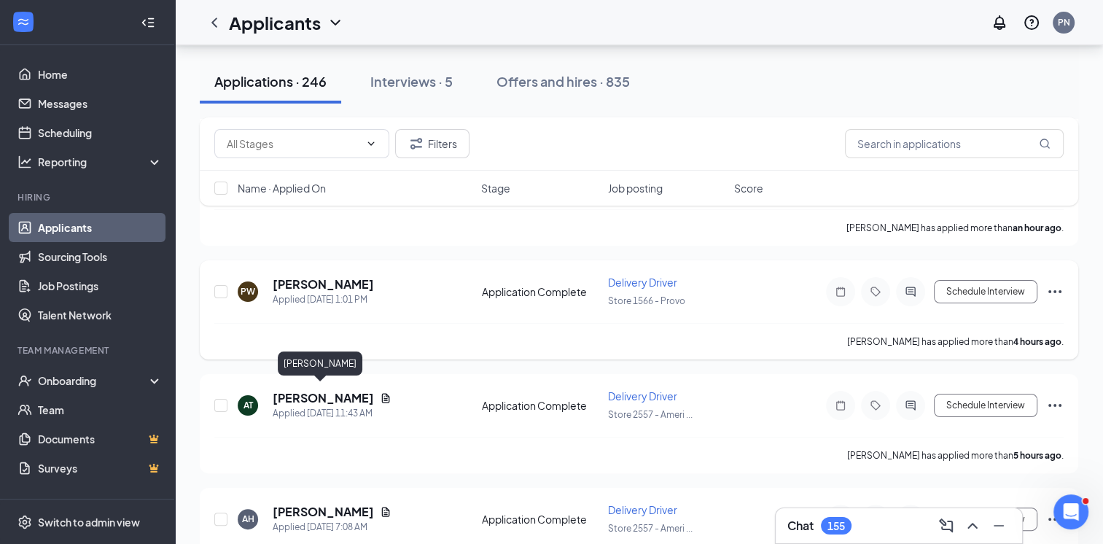
drag, startPoint x: 295, startPoint y: 390, endPoint x: 666, endPoint y: 337, distance: 375.6
click at [295, 390] on h5 "[PERSON_NAME]" at bounding box center [323, 398] width 101 height 16
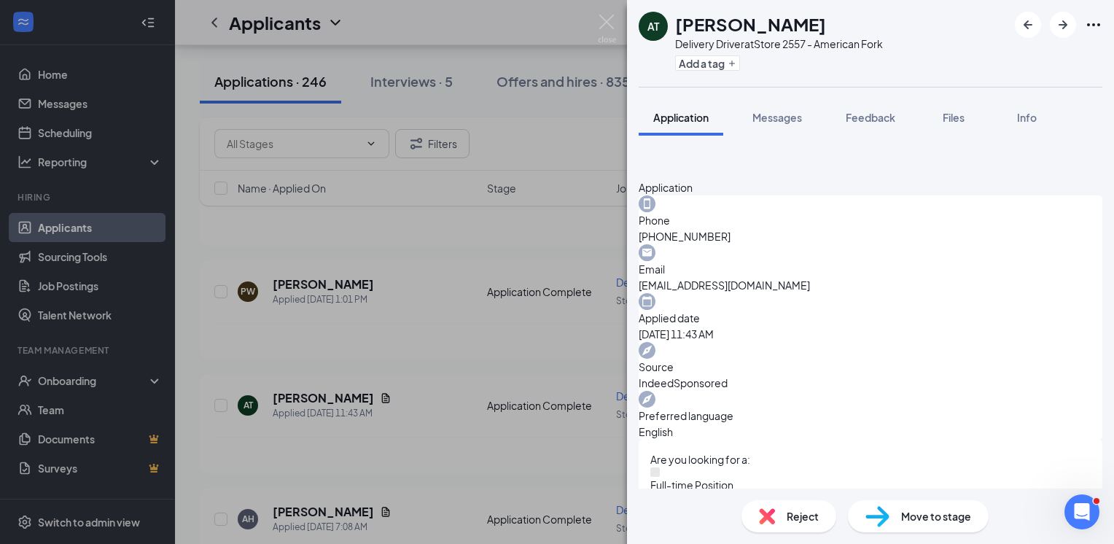
scroll to position [456, 0]
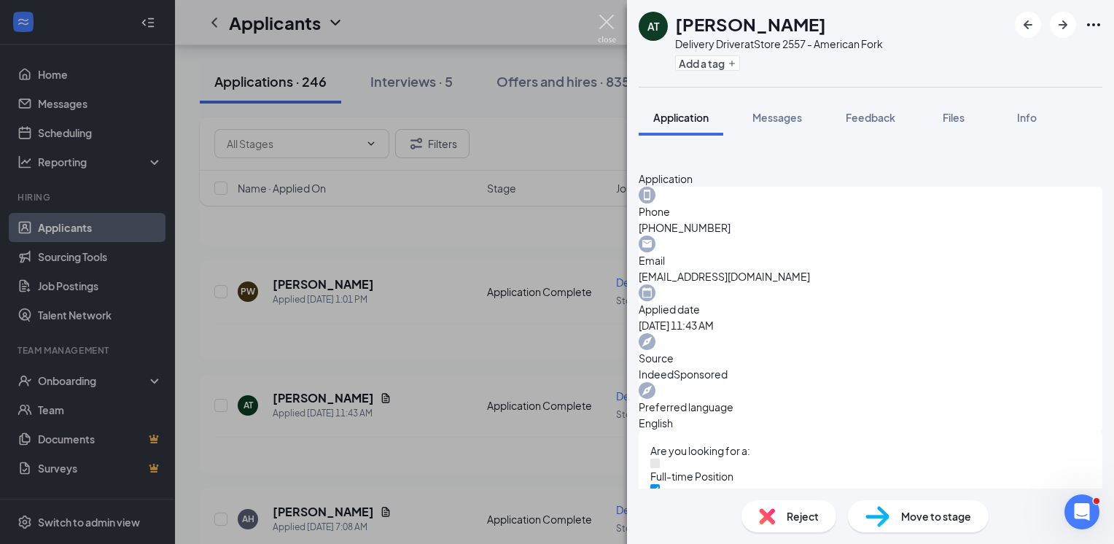
click at [610, 26] on img at bounding box center [607, 29] width 18 height 28
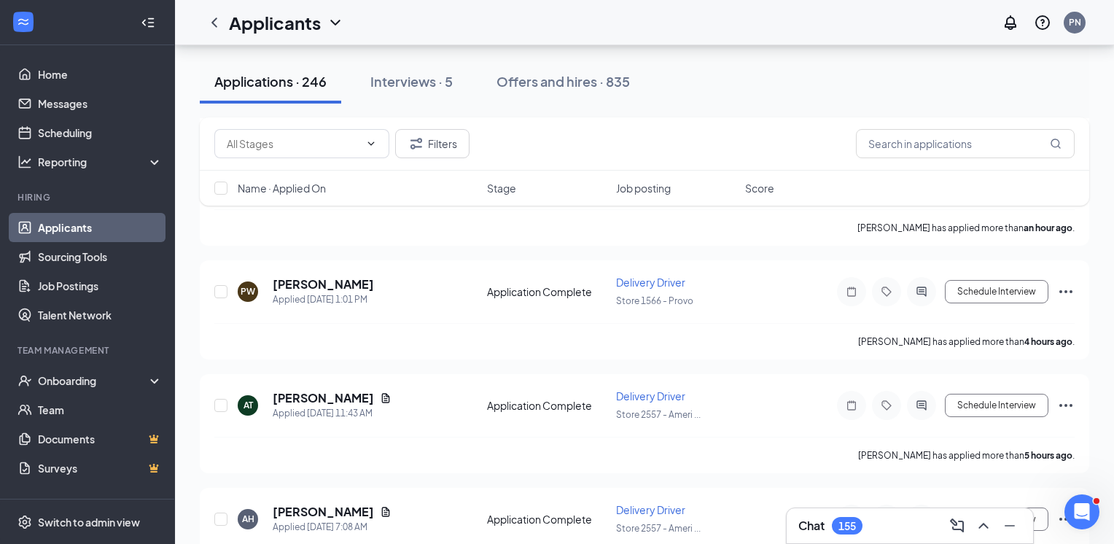
click at [608, 25] on div "Applicants PN" at bounding box center [644, 22] width 939 height 45
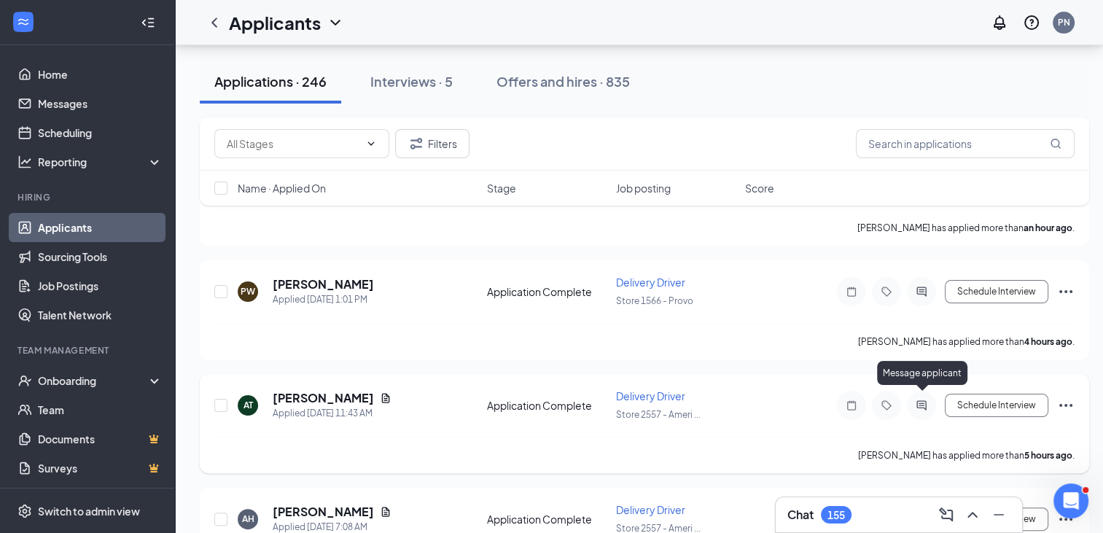
click at [919, 400] on icon "ActiveChat" at bounding box center [921, 406] width 17 height 12
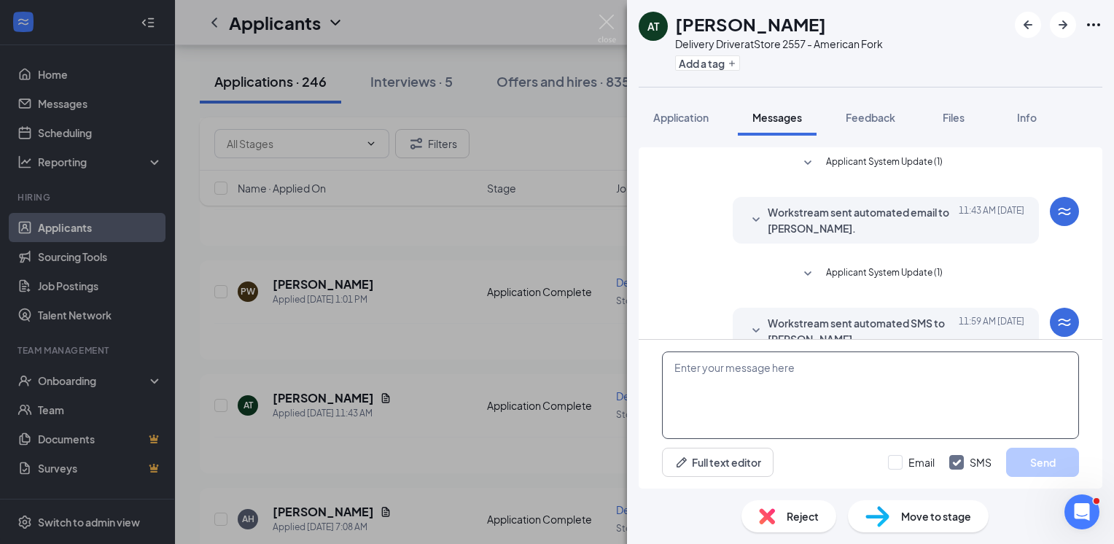
scroll to position [346, 0]
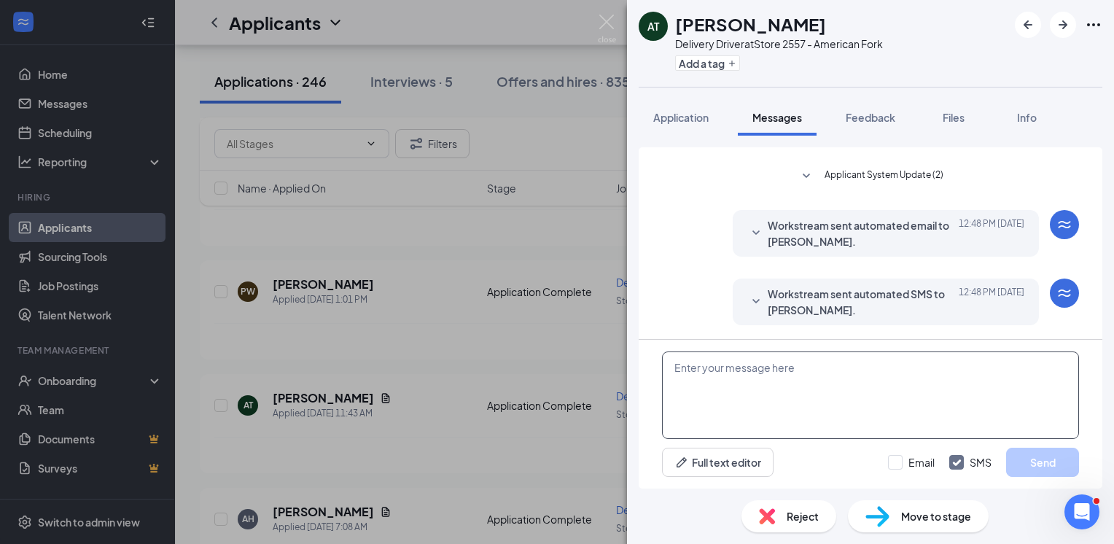
click at [761, 403] on textarea at bounding box center [870, 394] width 417 height 87
paste textarea "Hello, Thank you for applying with [PERSON_NAME]. Would you like to set up an i…"
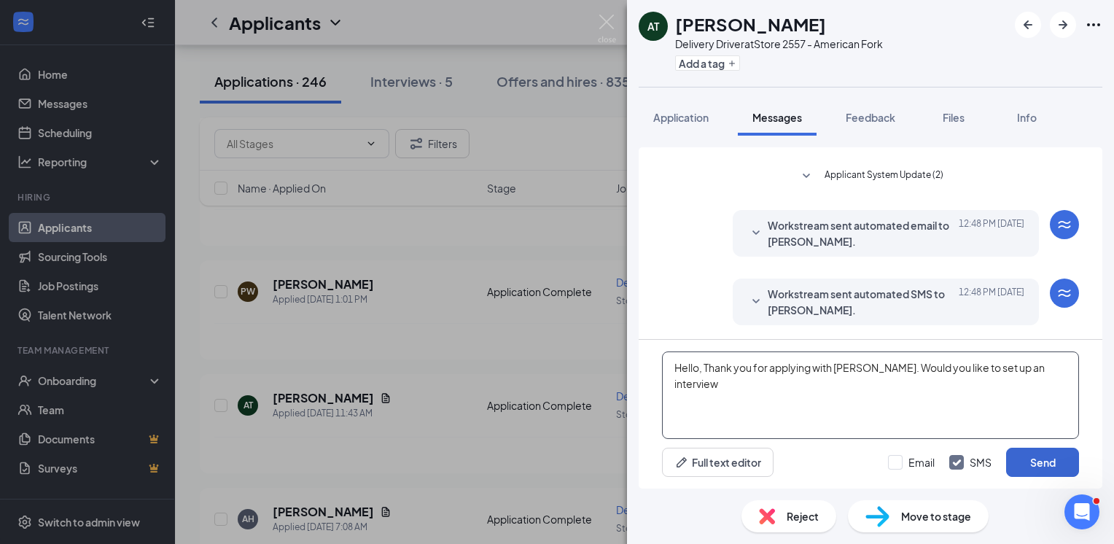
type textarea "Hello, Thank you for applying with [PERSON_NAME]. Would you like to set up an i…"
click at [1025, 461] on button "Send" at bounding box center [1042, 462] width 73 height 29
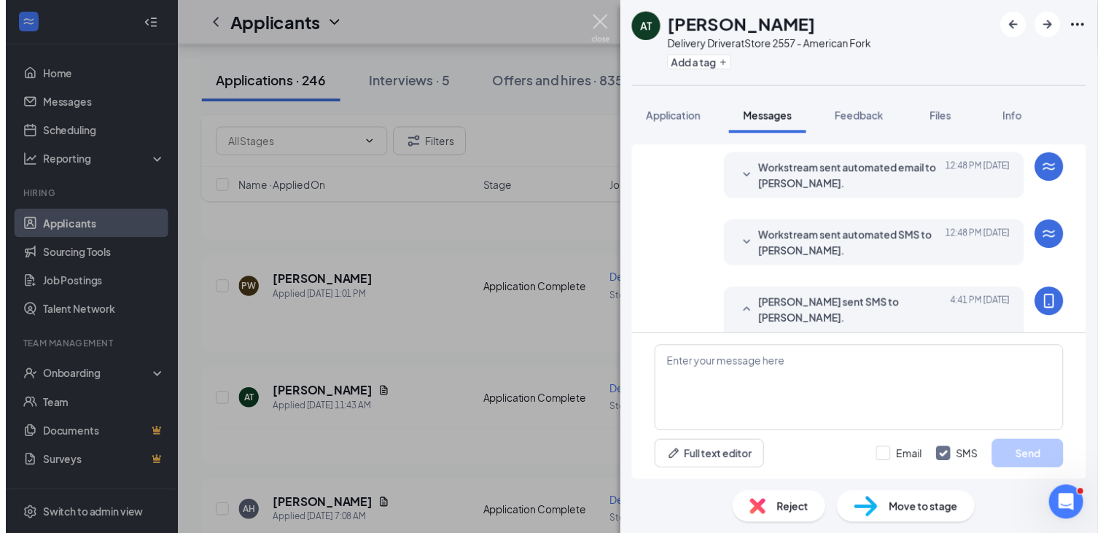
scroll to position [440, 0]
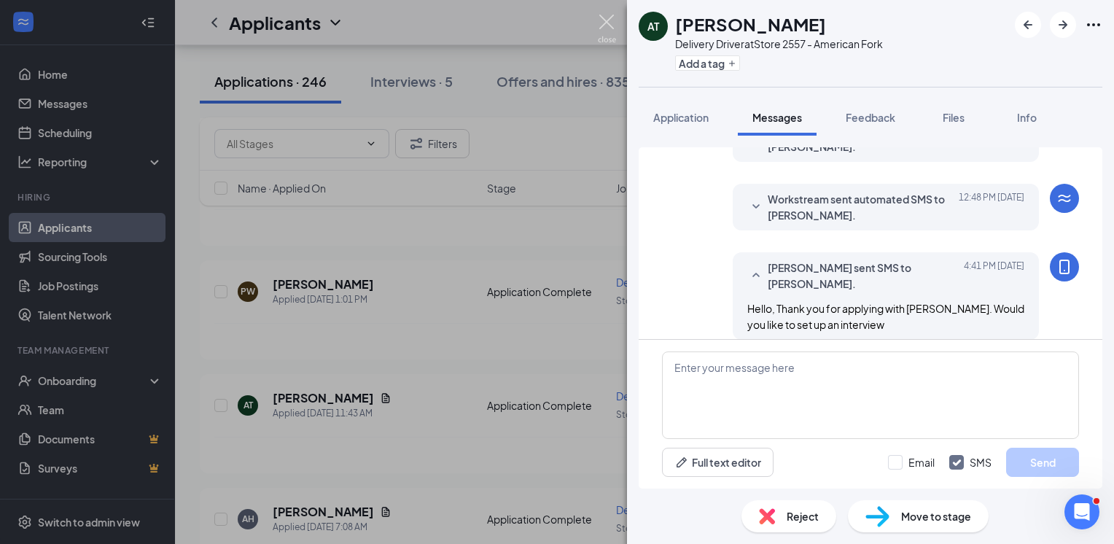
click at [610, 17] on img at bounding box center [607, 29] width 18 height 28
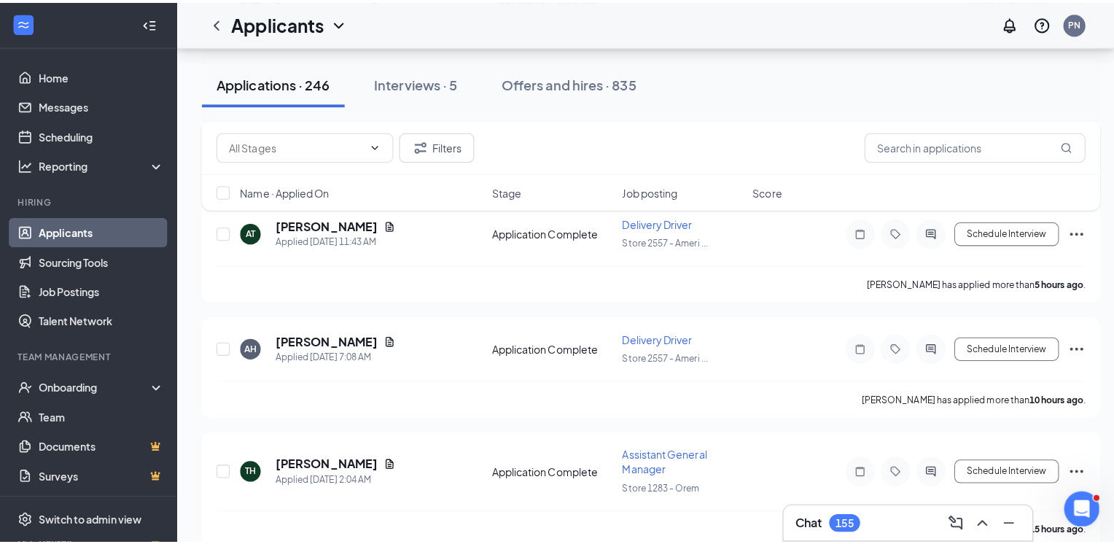
scroll to position [512, 0]
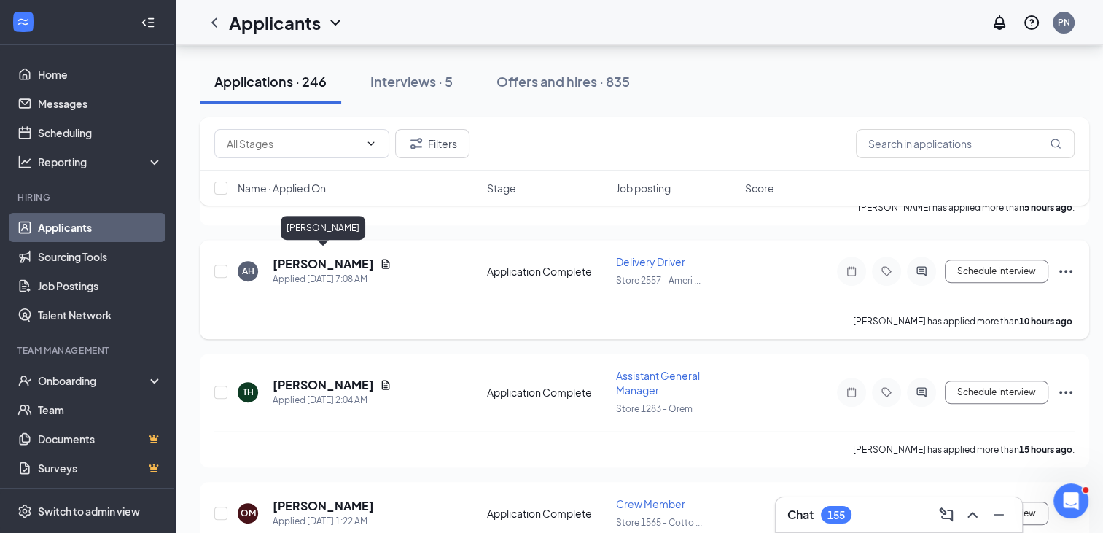
click at [352, 259] on h5 "[PERSON_NAME]" at bounding box center [323, 264] width 101 height 16
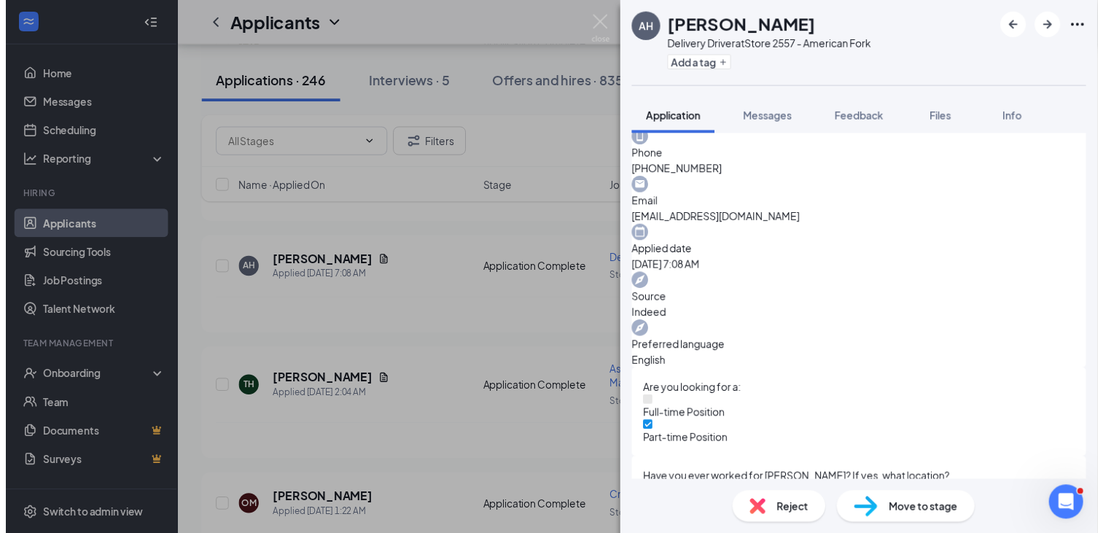
scroll to position [526, 0]
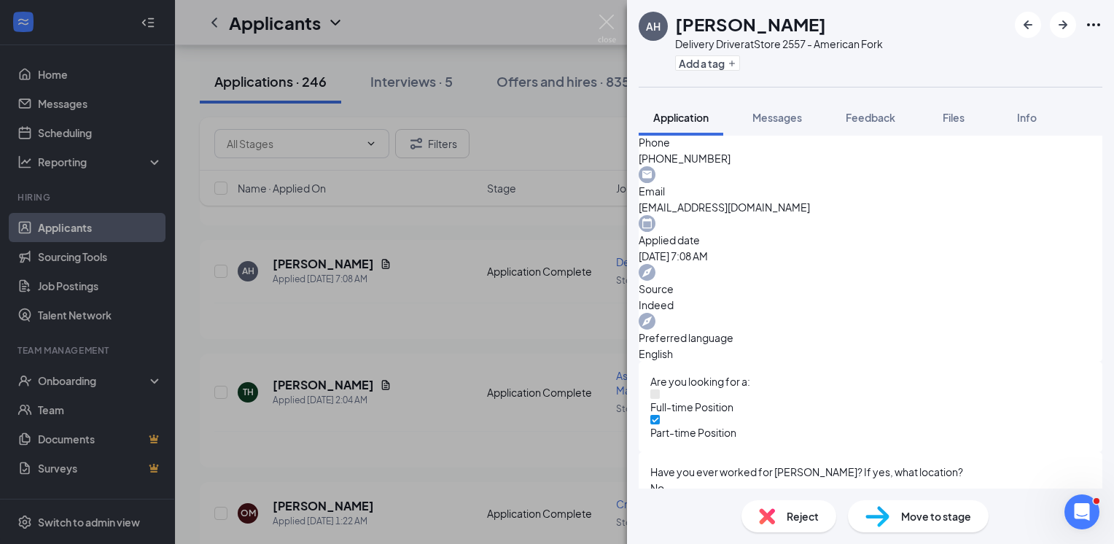
click at [596, 31] on div "AH [PERSON_NAME] Delivery Driver at Store 2557 - American Fork Add a tag Applic…" at bounding box center [557, 272] width 1114 height 544
click at [604, 31] on img at bounding box center [607, 29] width 18 height 28
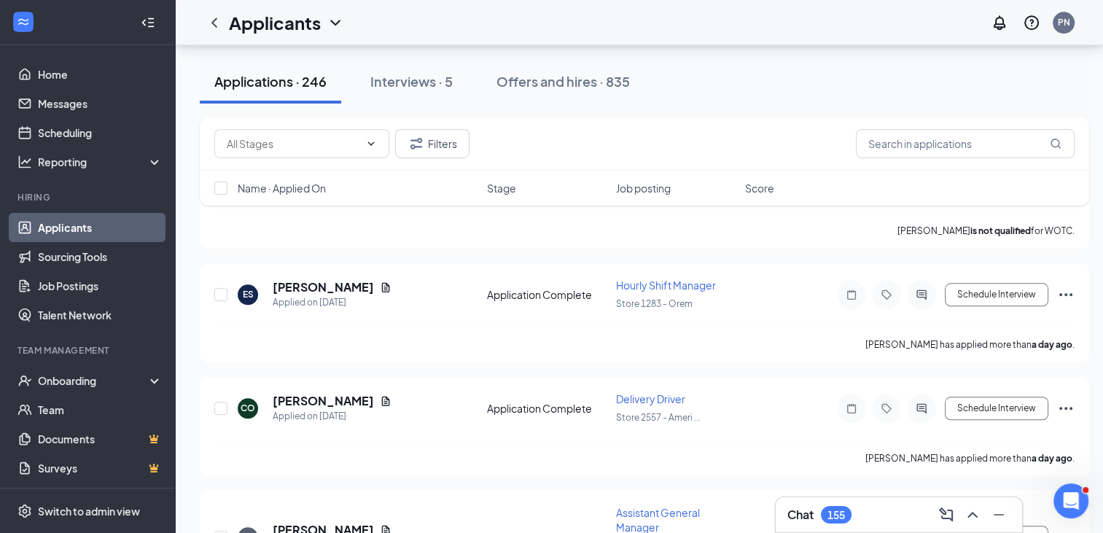
scroll to position [1377, 0]
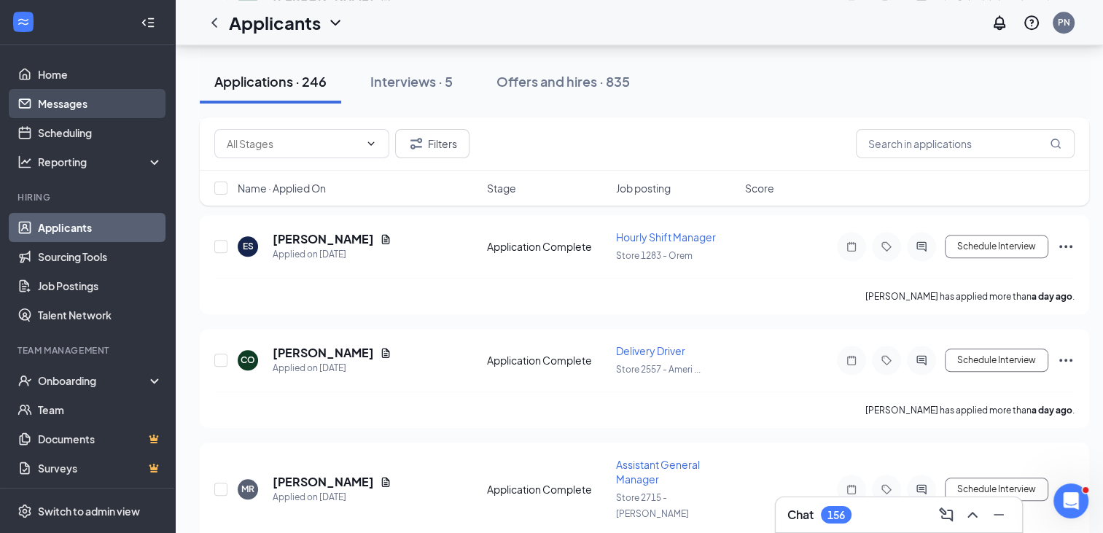
click at [72, 112] on link "Messages" at bounding box center [100, 103] width 125 height 29
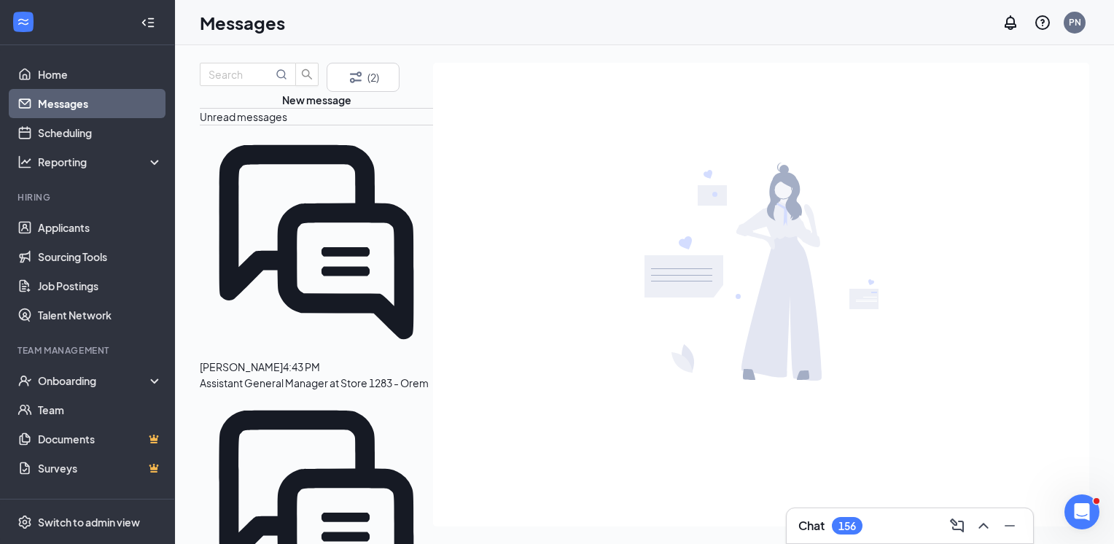
click at [283, 359] on div at bounding box center [283, 367] width 0 height 16
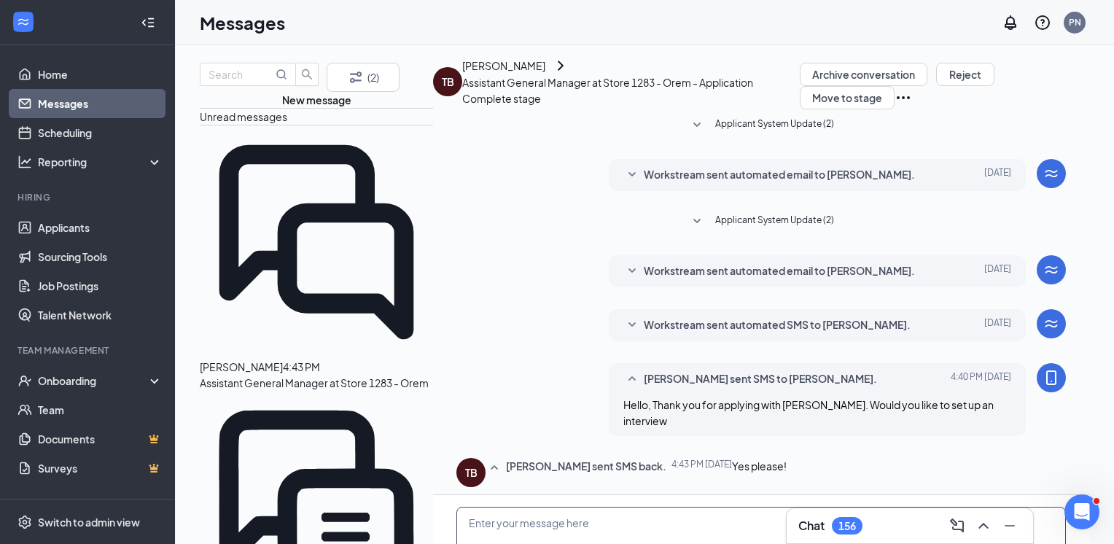
scroll to position [171, 0]
click at [633, 507] on textarea at bounding box center [761, 550] width 610 height 87
type textarea "What date and time works best for you?"
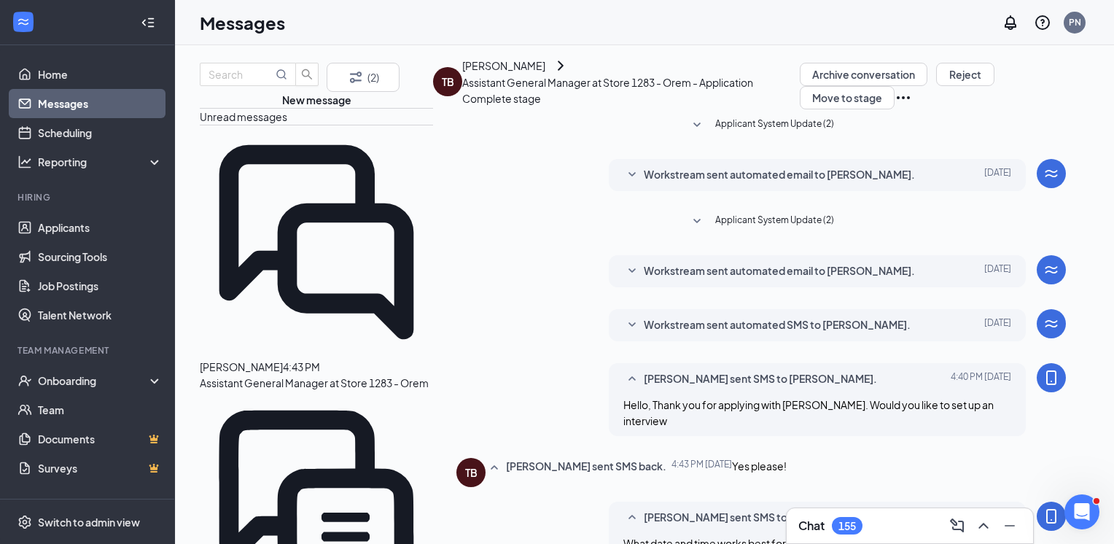
scroll to position [250, 0]
